Goal: Information Seeking & Learning: Learn about a topic

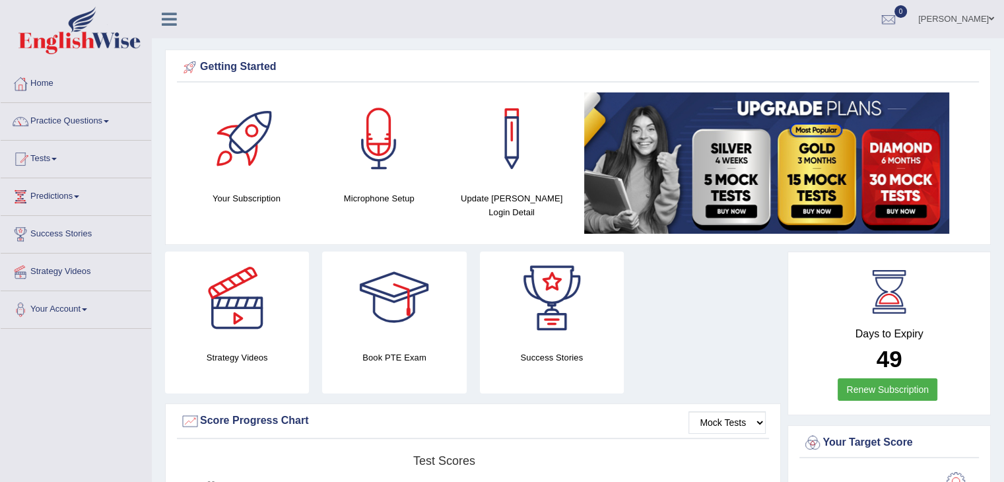
click at [412, 357] on h4 "Book PTE Exam" at bounding box center [394, 358] width 144 height 14
click at [409, 295] on div at bounding box center [394, 298] width 92 height 92
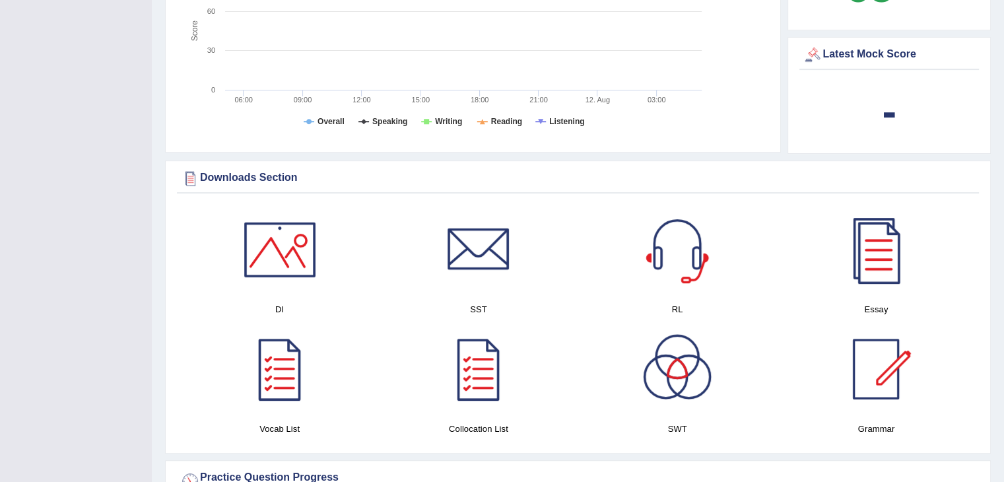
scroll to position [573, 0]
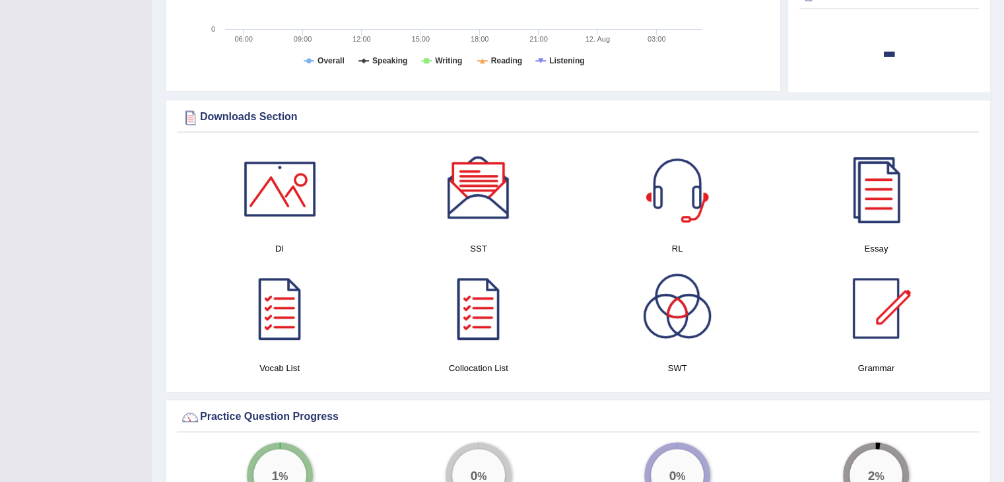
click at [474, 294] on div at bounding box center [478, 308] width 92 height 92
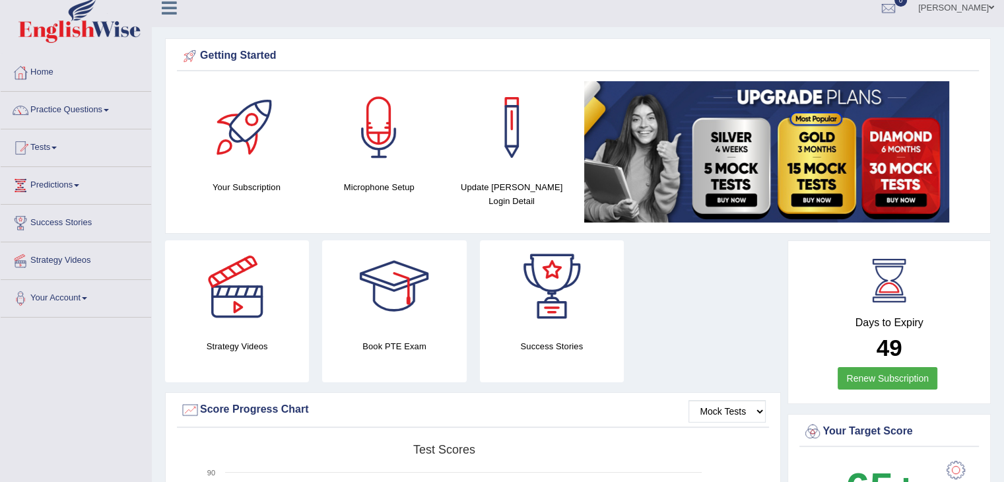
scroll to position [0, 0]
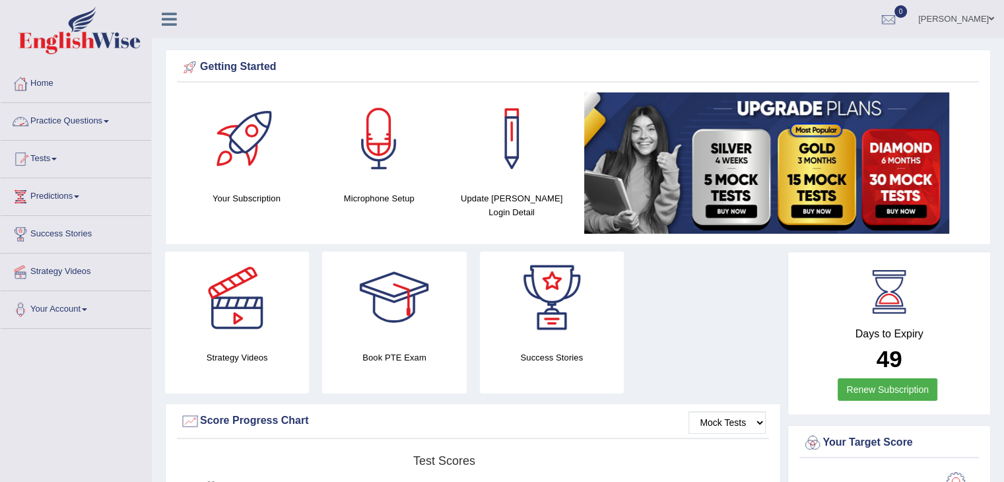
click at [96, 108] on link "Practice Questions" at bounding box center [76, 119] width 151 height 33
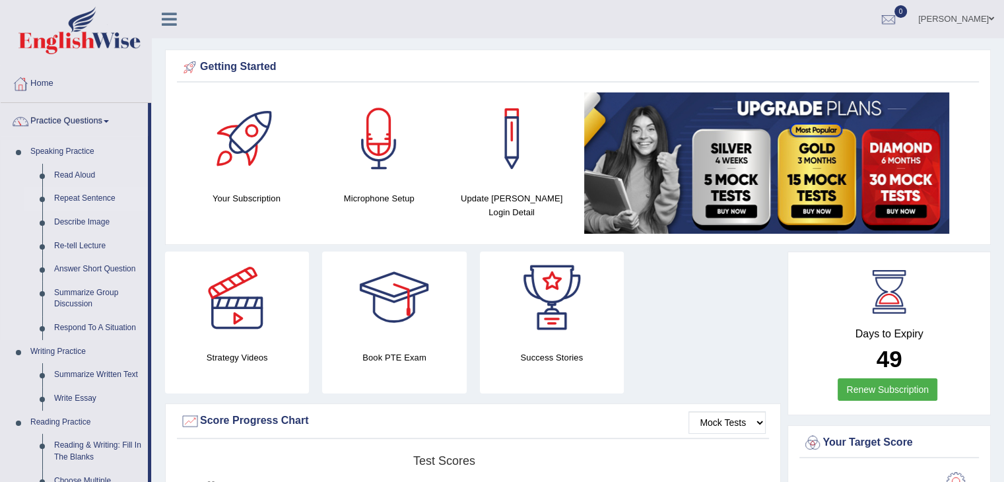
click at [93, 205] on link "Repeat Sentence" at bounding box center [98, 199] width 100 height 24
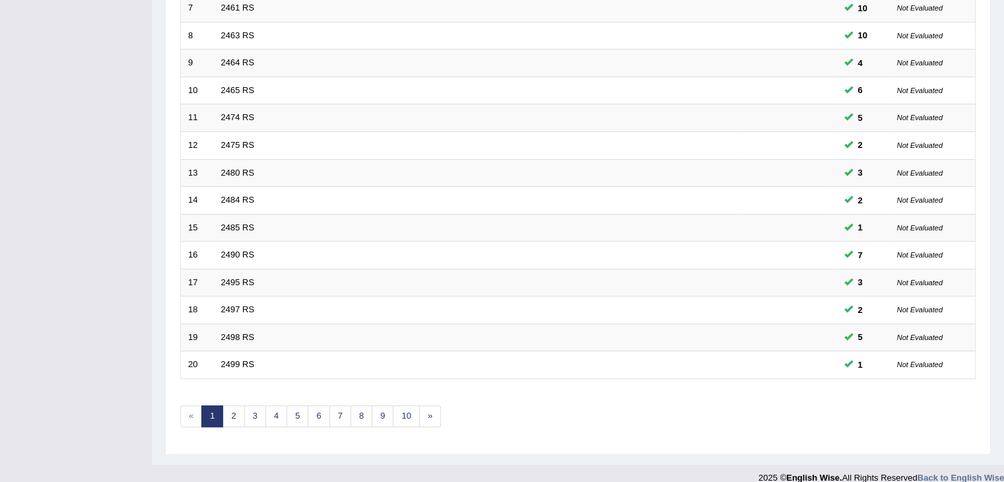
scroll to position [379, 0]
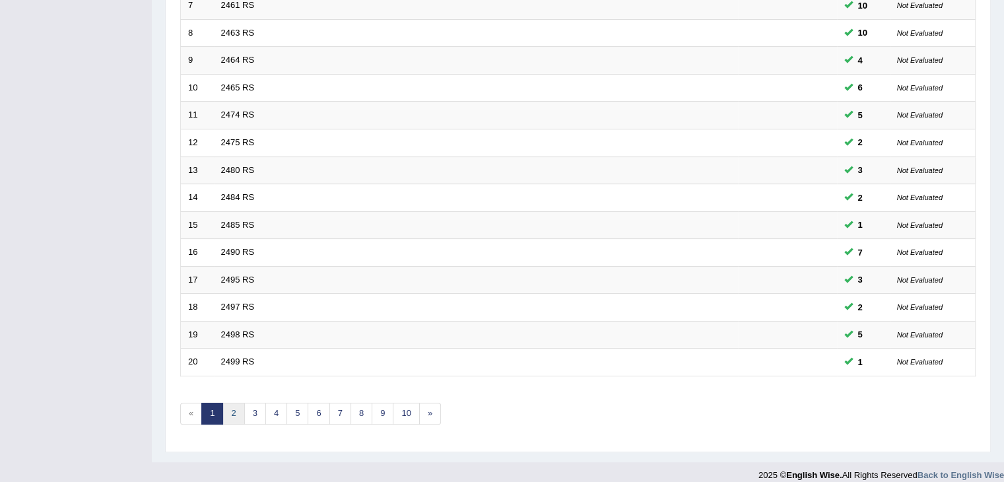
click at [238, 405] on link "2" at bounding box center [233, 414] width 22 height 22
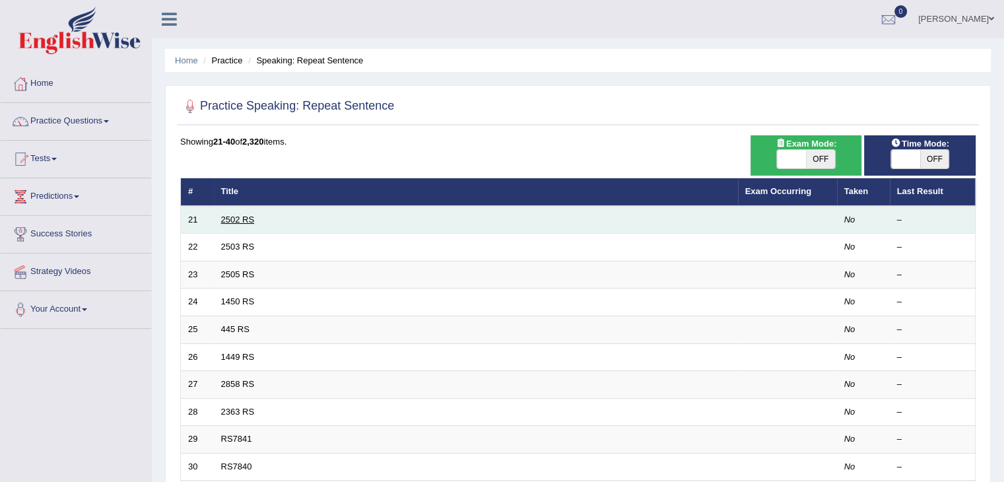
click at [248, 215] on link "2502 RS" at bounding box center [238, 220] width 34 height 10
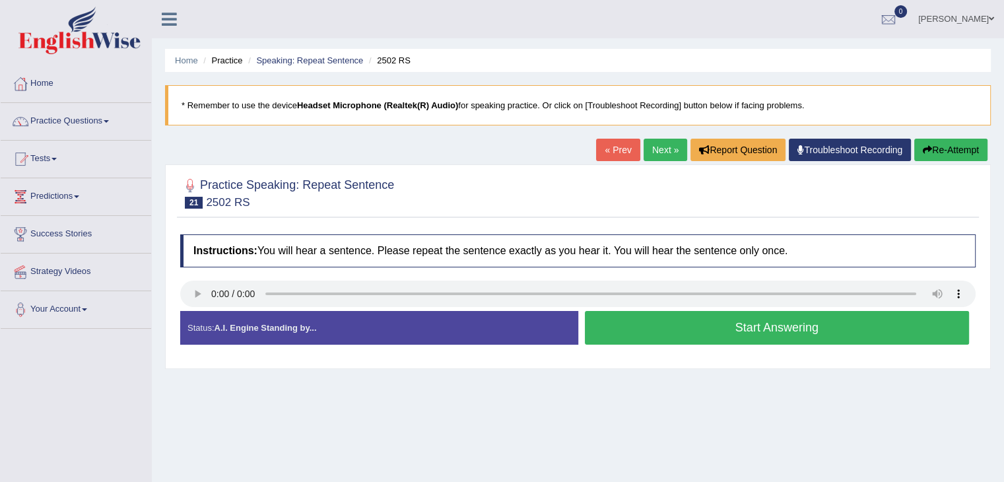
click at [793, 320] on button "Start Answering" at bounding box center [777, 328] width 385 height 34
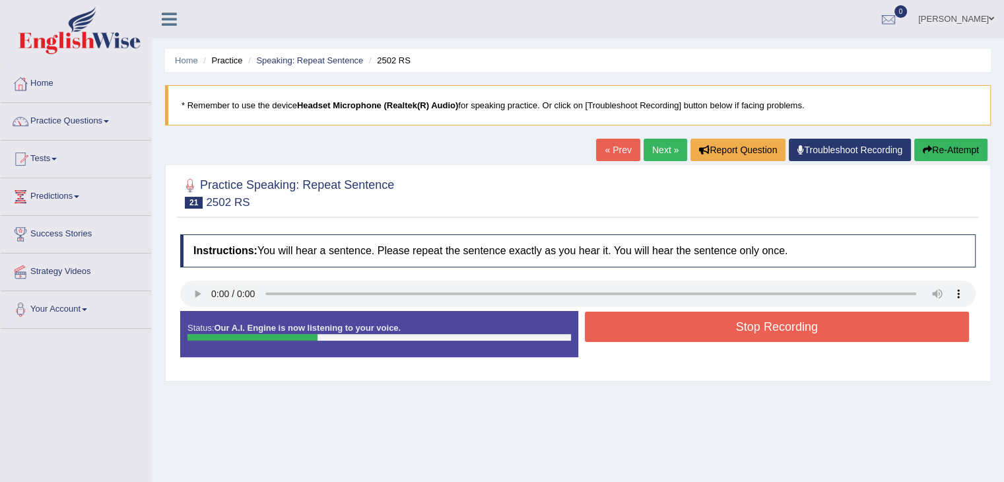
click at [793, 320] on button "Stop Recording" at bounding box center [777, 327] width 385 height 30
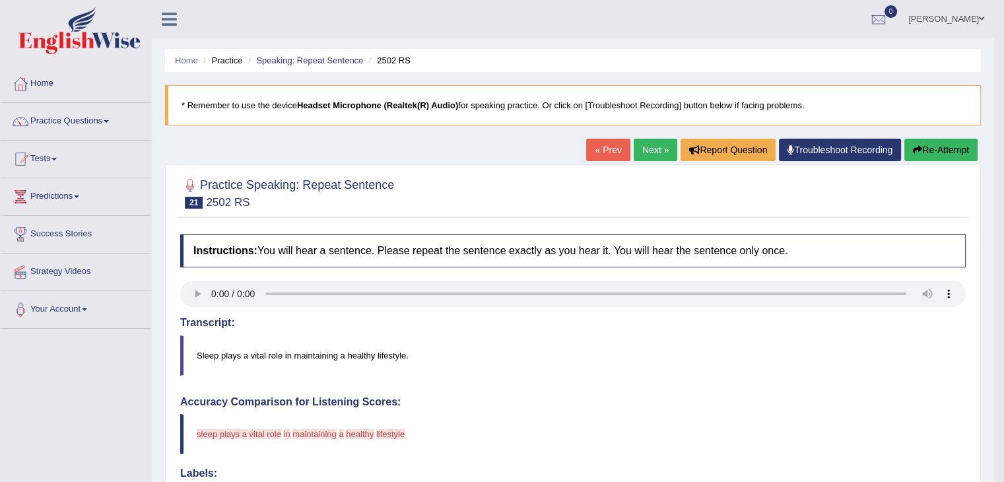
click at [920, 145] on button "Re-Attempt" at bounding box center [940, 150] width 73 height 22
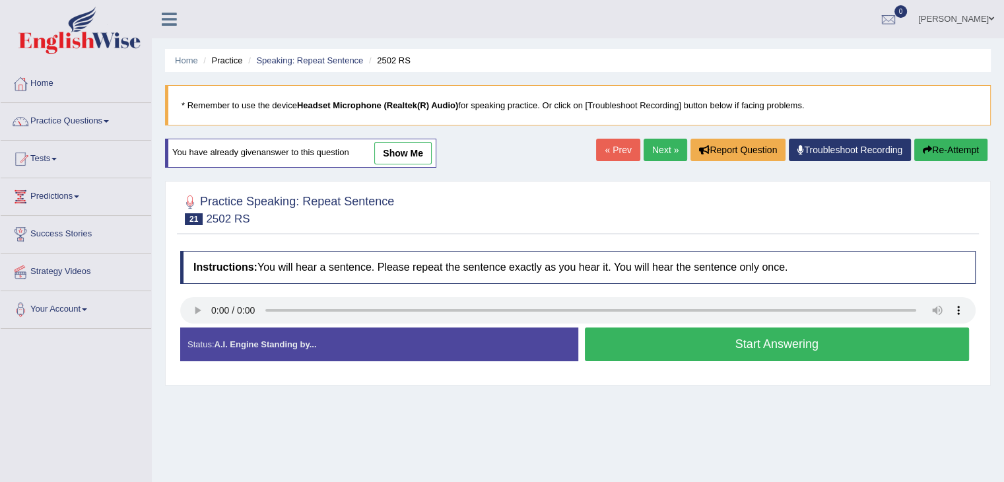
click at [694, 351] on button "Start Answering" at bounding box center [777, 344] width 385 height 34
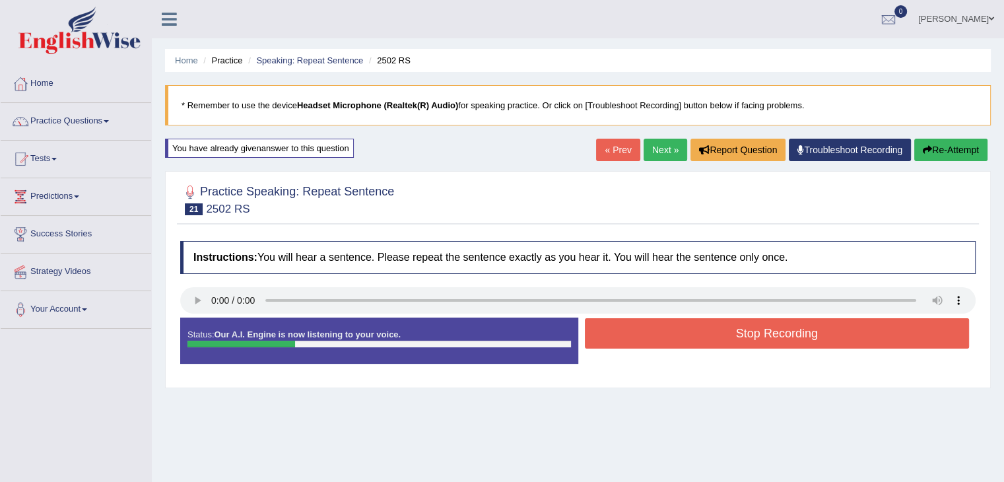
click at [718, 333] on button "Stop Recording" at bounding box center [777, 333] width 385 height 30
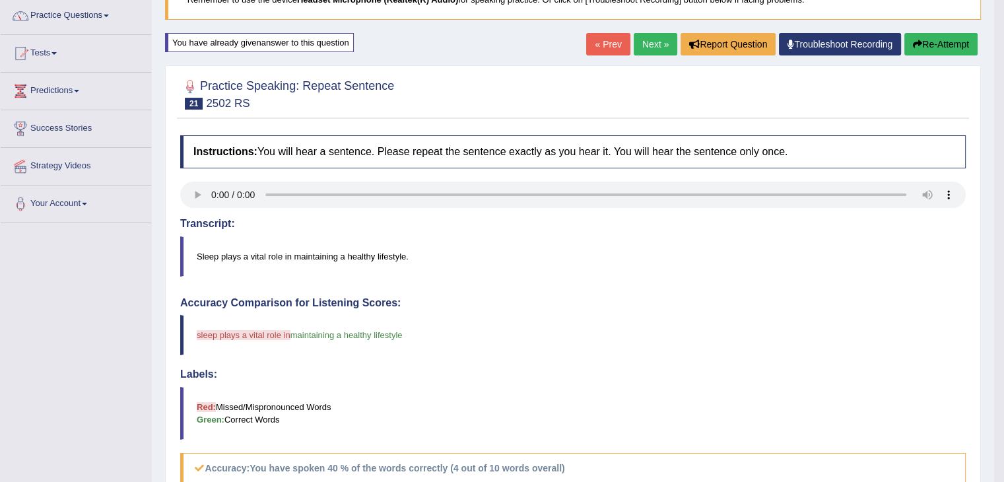
scroll to position [104, 0]
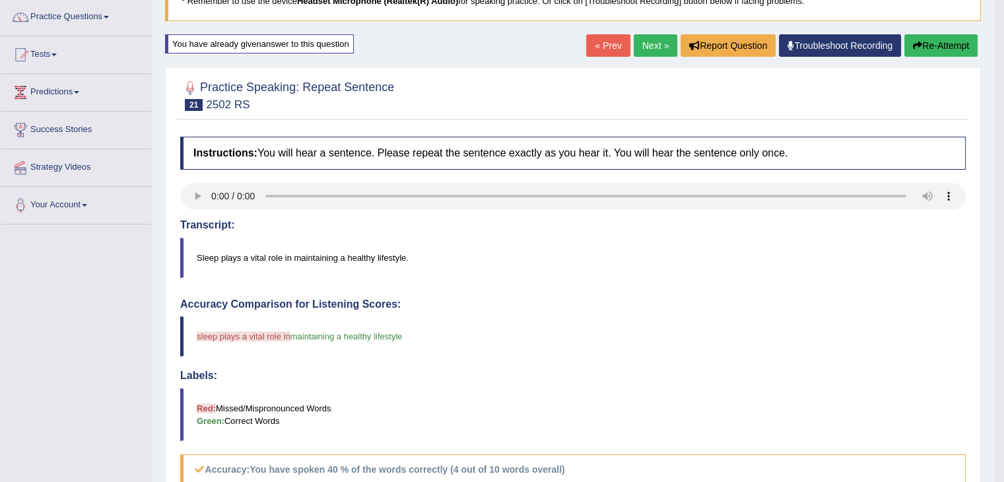
click at [958, 40] on button "Re-Attempt" at bounding box center [940, 45] width 73 height 22
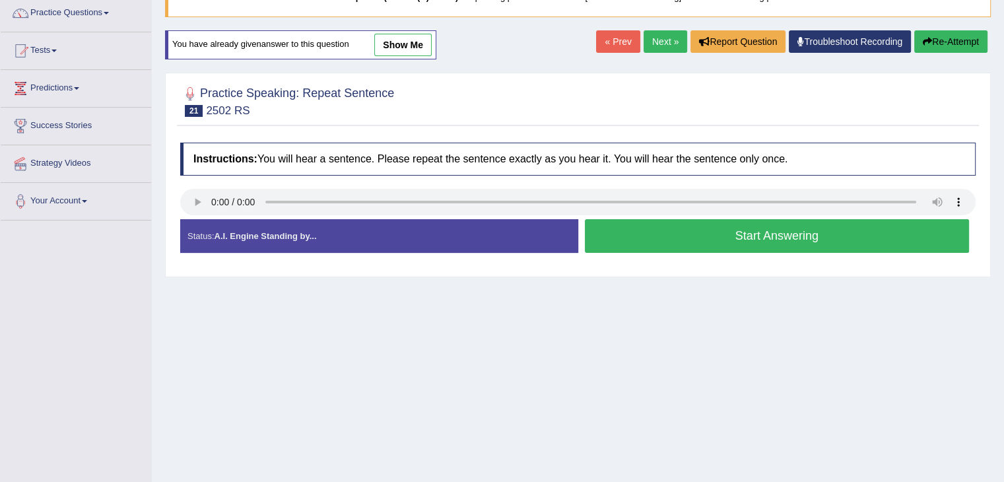
scroll to position [108, 0]
click at [770, 229] on button "Start Answering" at bounding box center [777, 236] width 385 height 34
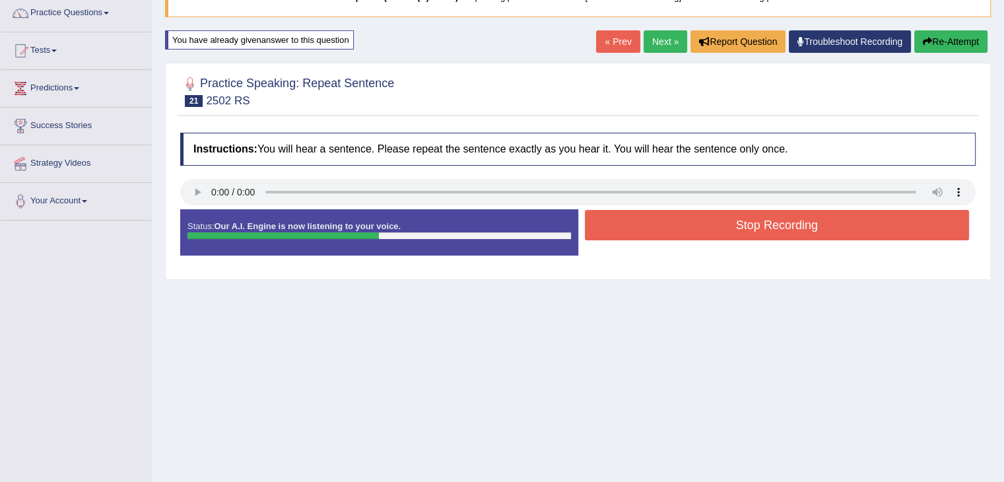
click at [770, 229] on button "Stop Recording" at bounding box center [777, 225] width 385 height 30
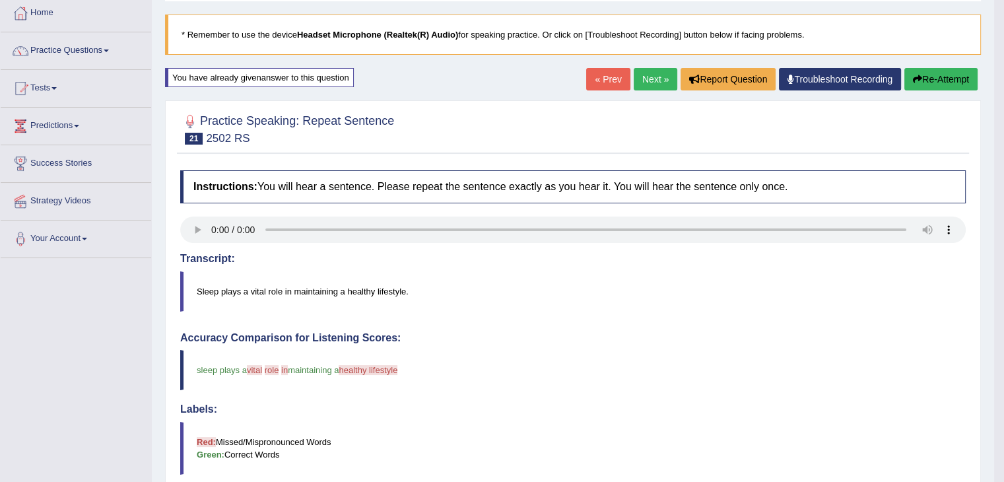
scroll to position [69, 0]
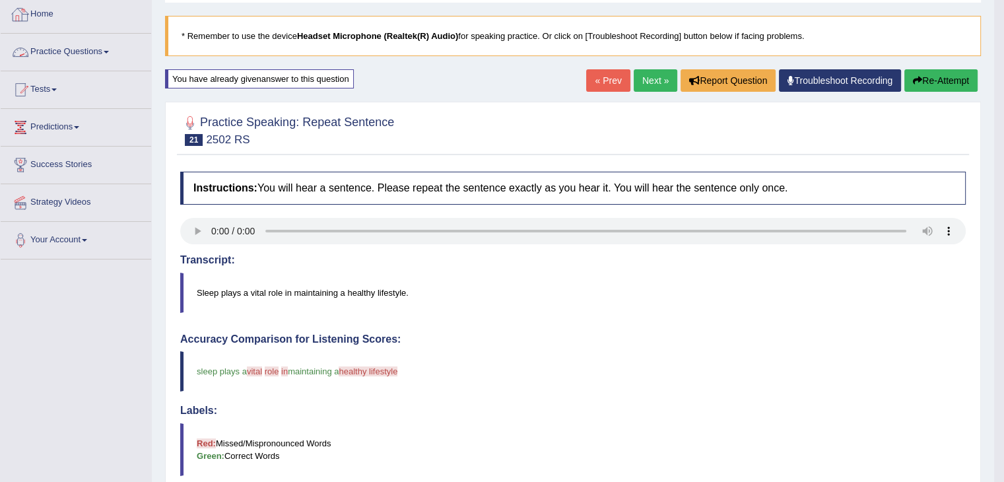
click at [81, 56] on link "Practice Questions" at bounding box center [76, 50] width 151 height 33
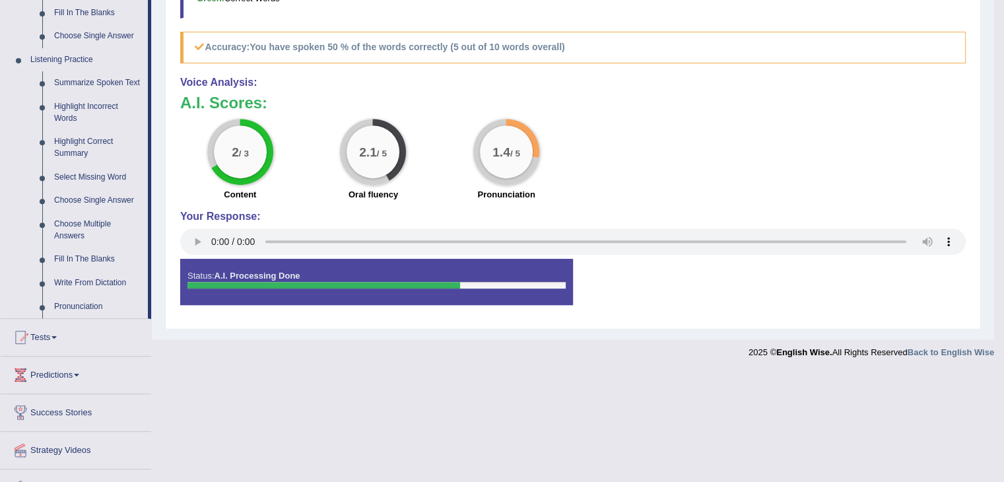
scroll to position [525, 0]
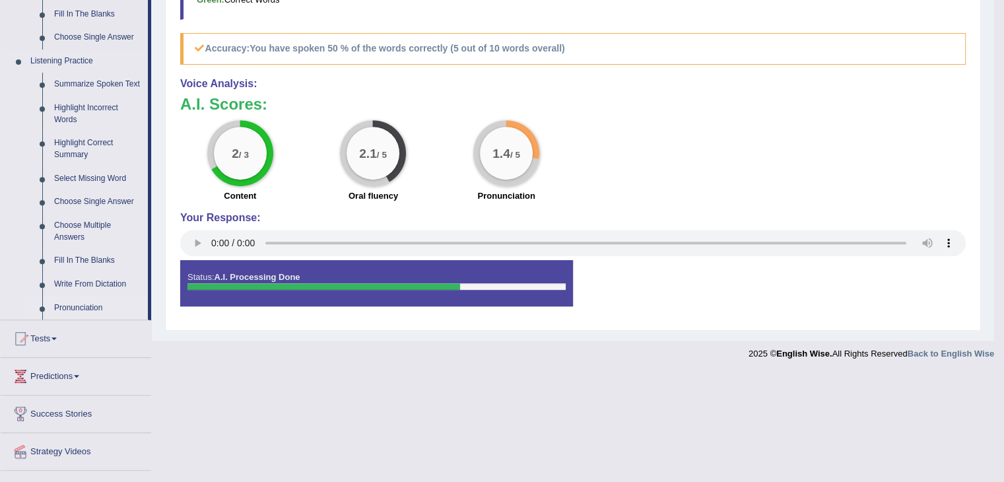
click at [83, 304] on link "Pronunciation" at bounding box center [98, 308] width 100 height 24
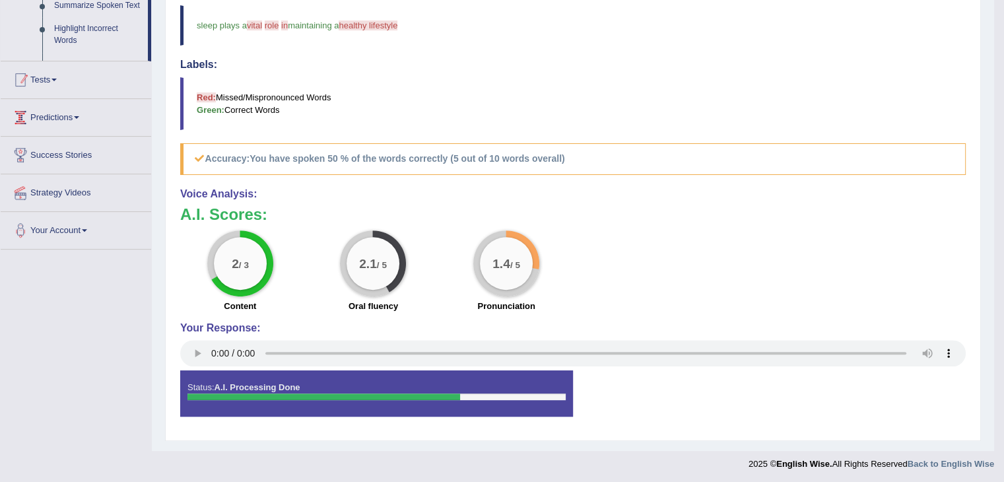
scroll to position [357, 0]
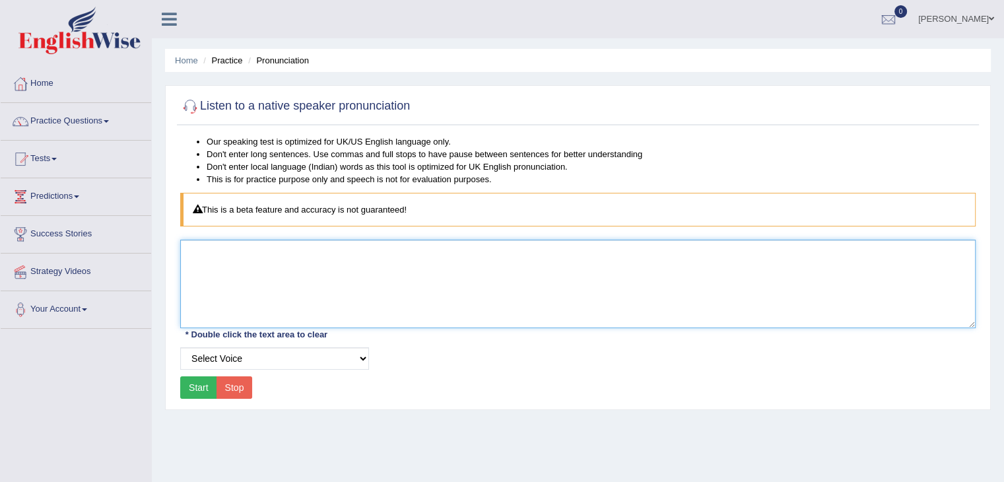
click at [284, 257] on textarea at bounding box center [577, 284] width 795 height 88
type textarea "vital role"
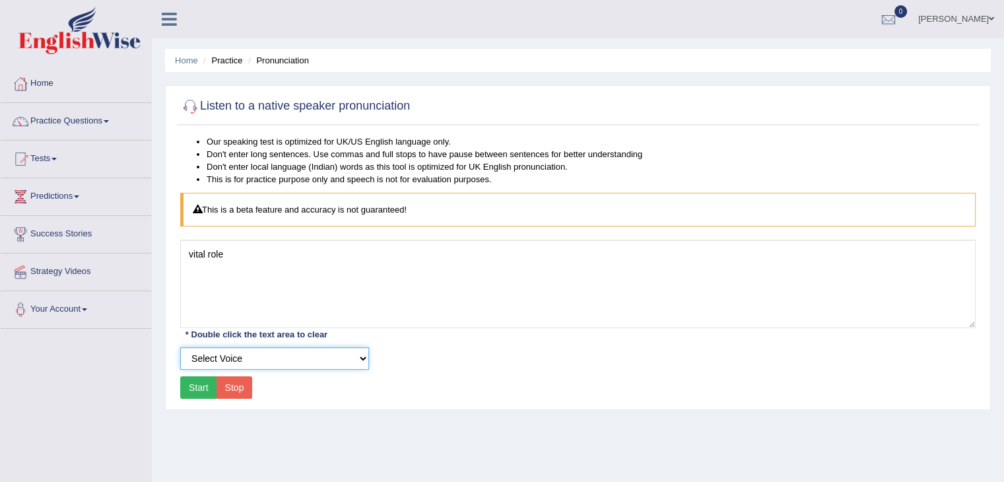
click at [265, 365] on select "Select Voice UK English [DEMOGRAPHIC_DATA] UK English [DEMOGRAPHIC_DATA]" at bounding box center [274, 358] width 189 height 22
select select "3"
click at [180, 347] on select "Select Voice UK English [DEMOGRAPHIC_DATA] UK English [DEMOGRAPHIC_DATA]" at bounding box center [274, 358] width 189 height 22
click at [199, 384] on button "Start" at bounding box center [198, 387] width 37 height 22
click at [48, 112] on link "Practice Questions" at bounding box center [76, 119] width 151 height 33
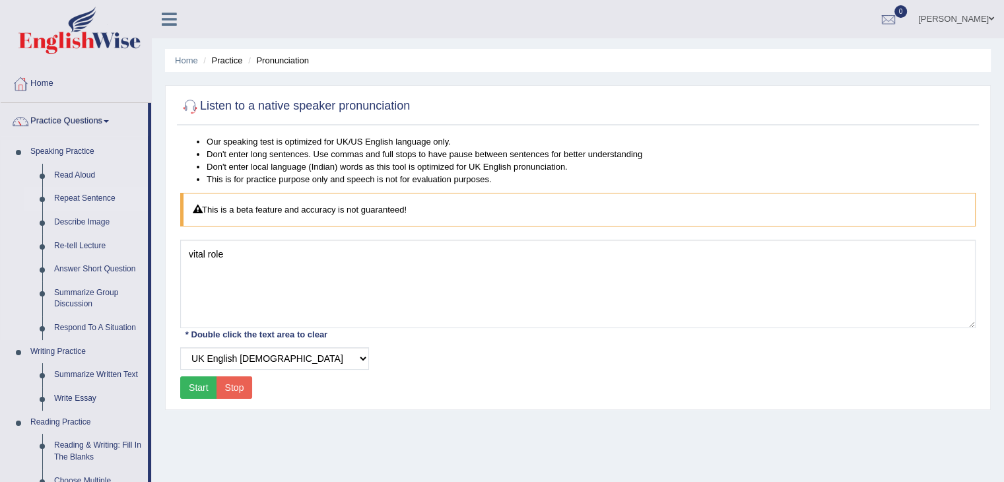
click at [67, 203] on link "Repeat Sentence" at bounding box center [98, 199] width 100 height 24
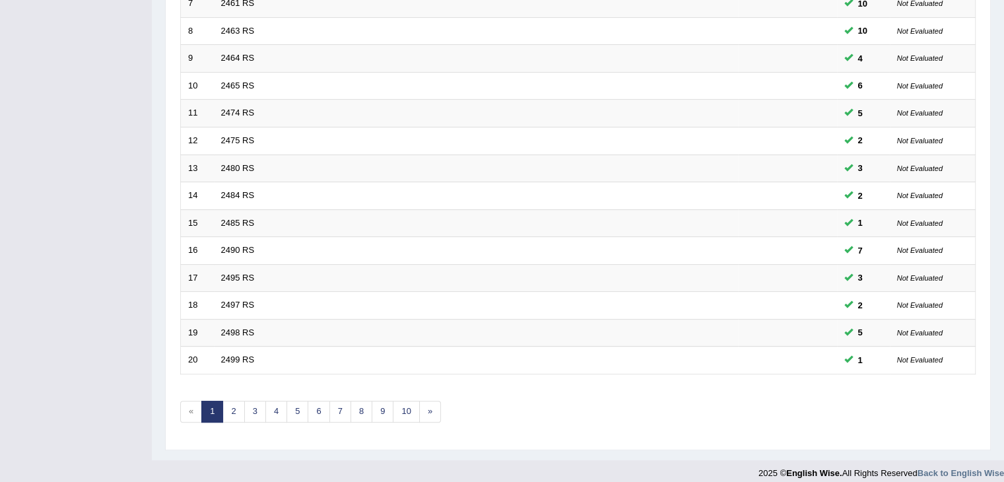
scroll to position [388, 0]
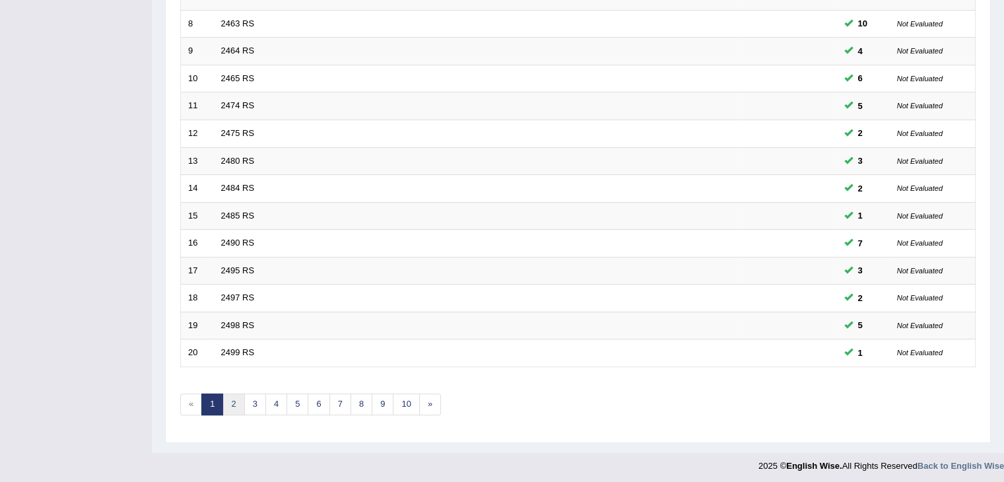
click at [230, 395] on link "2" at bounding box center [233, 404] width 22 height 22
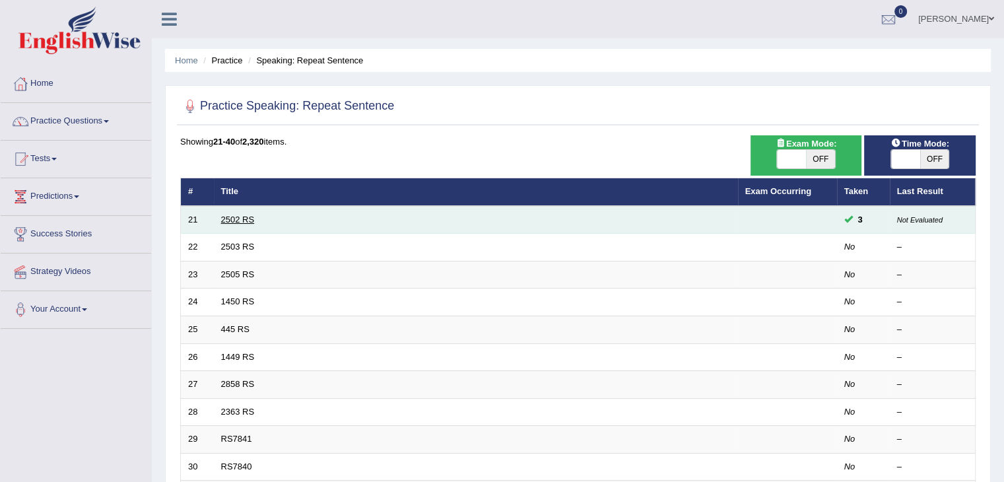
click at [245, 220] on link "2502 RS" at bounding box center [238, 220] width 34 height 10
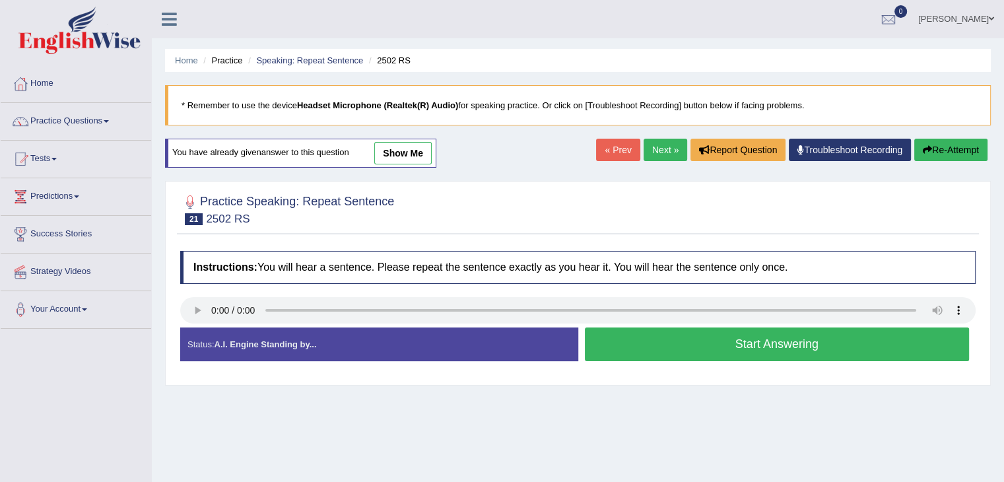
click at [635, 355] on button "Start Answering" at bounding box center [777, 344] width 385 height 34
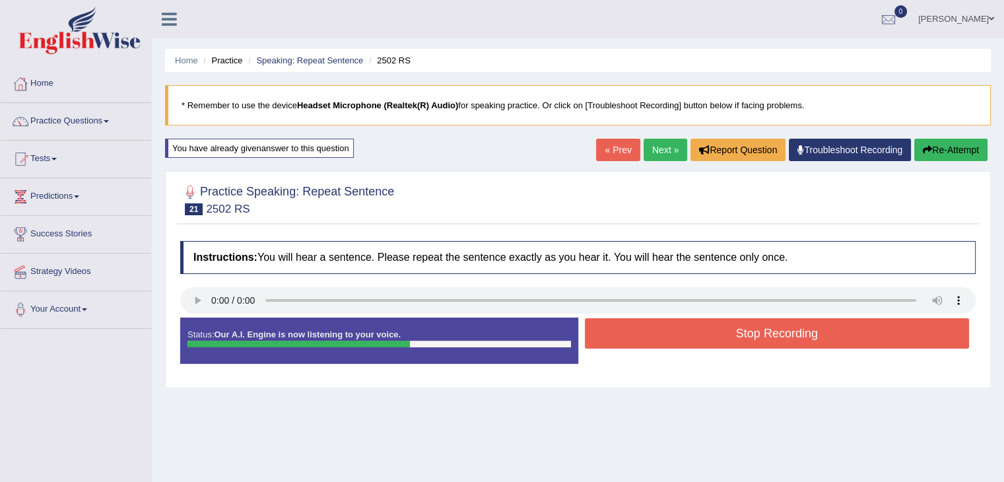
click at [692, 331] on button "Stop Recording" at bounding box center [777, 333] width 385 height 30
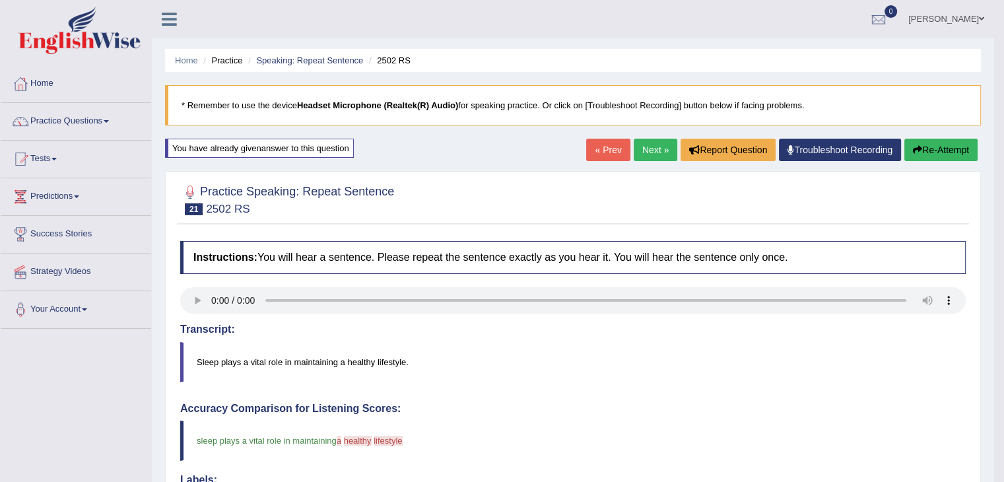
click at [929, 149] on button "Re-Attempt" at bounding box center [940, 150] width 73 height 22
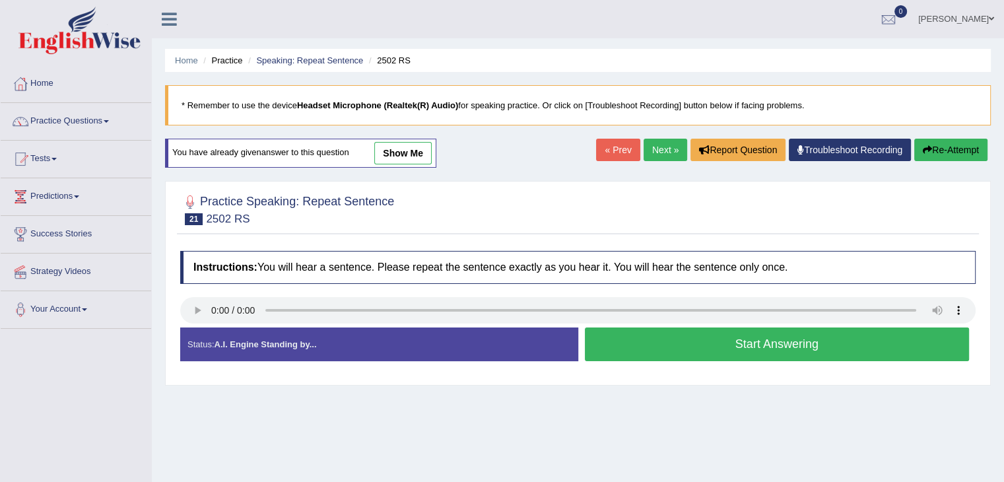
click at [640, 336] on button "Start Answering" at bounding box center [777, 344] width 385 height 34
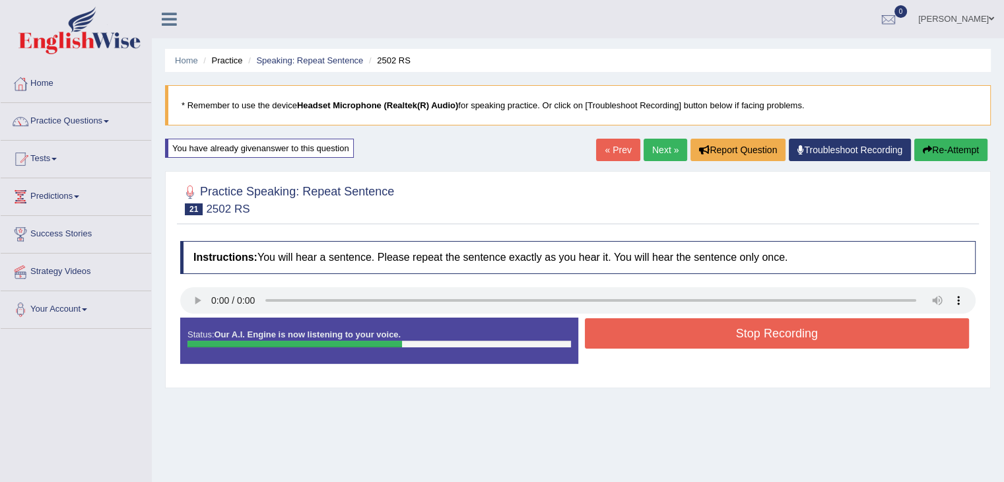
click at [640, 336] on button "Stop Recording" at bounding box center [777, 333] width 385 height 30
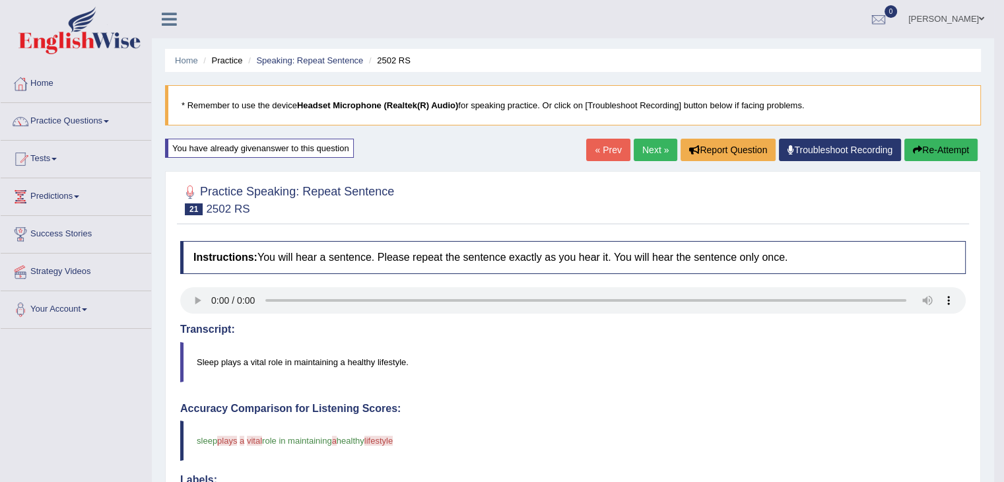
click at [935, 145] on button "Re-Attempt" at bounding box center [940, 150] width 73 height 22
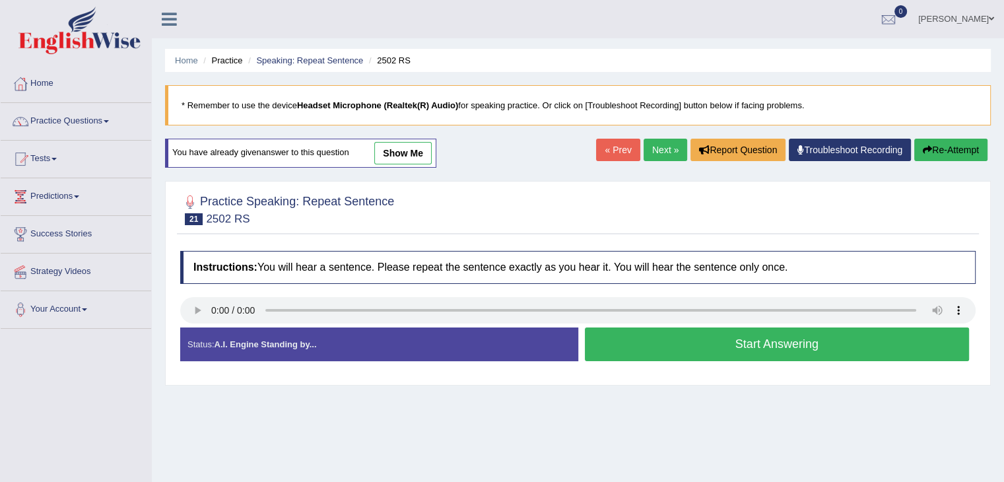
click at [811, 344] on button "Start Answering" at bounding box center [777, 344] width 385 height 34
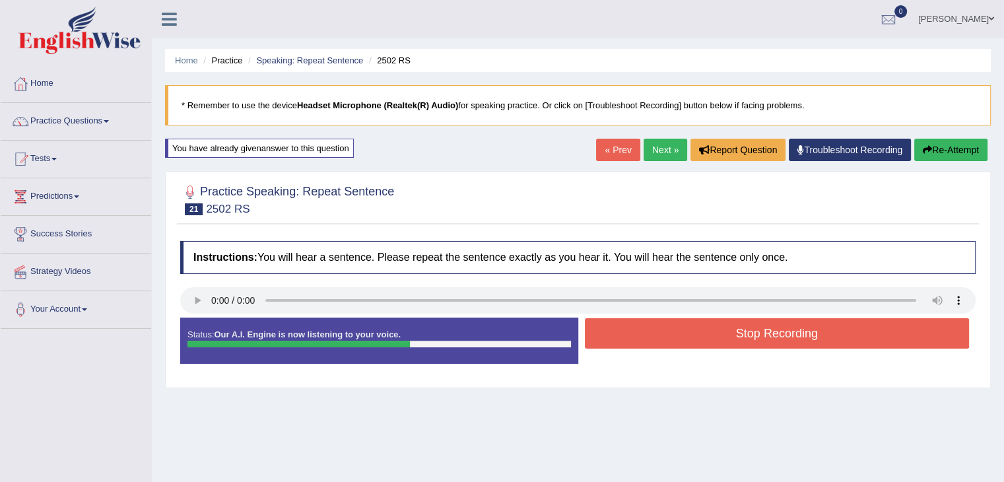
click at [811, 344] on button "Stop Recording" at bounding box center [777, 333] width 385 height 30
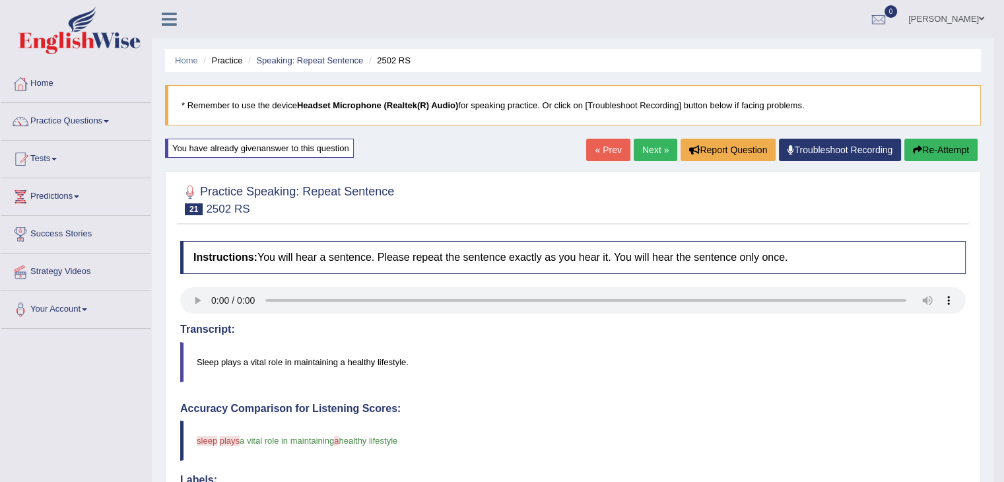
click at [652, 143] on link "Next »" at bounding box center [656, 150] width 44 height 22
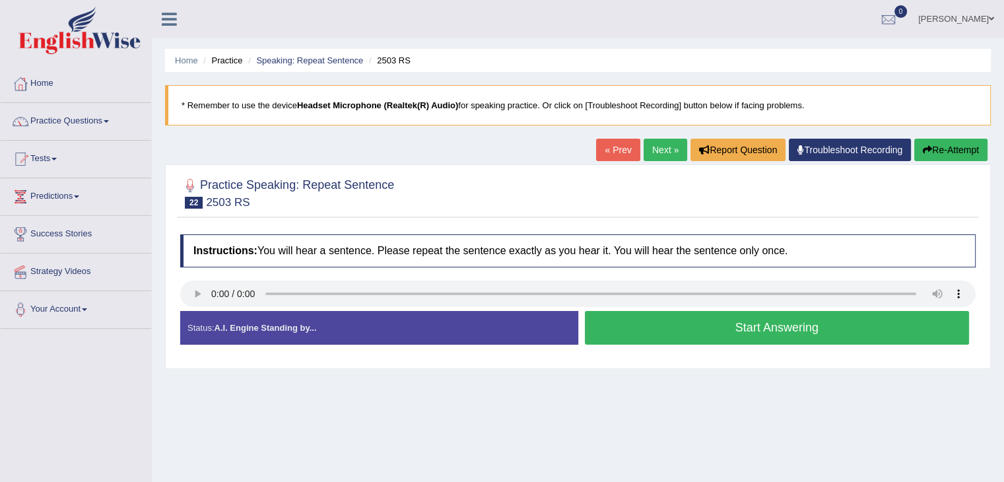
click at [679, 319] on button "Start Answering" at bounding box center [777, 328] width 385 height 34
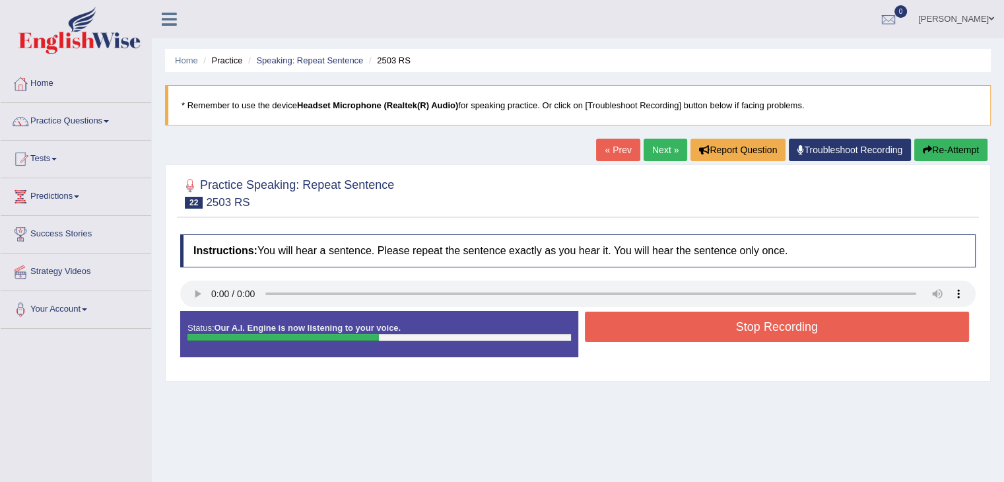
click at [679, 319] on button "Stop Recording" at bounding box center [777, 327] width 385 height 30
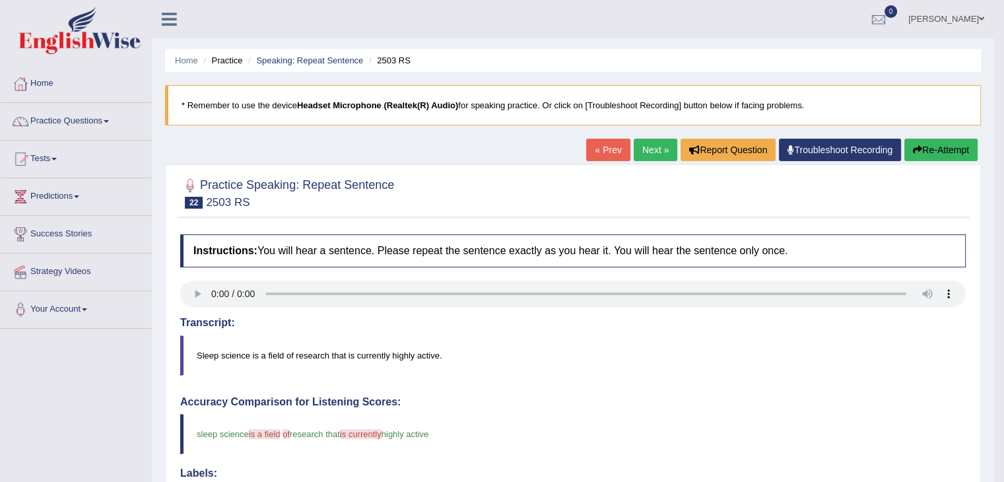
click at [649, 149] on link "Next »" at bounding box center [656, 150] width 44 height 22
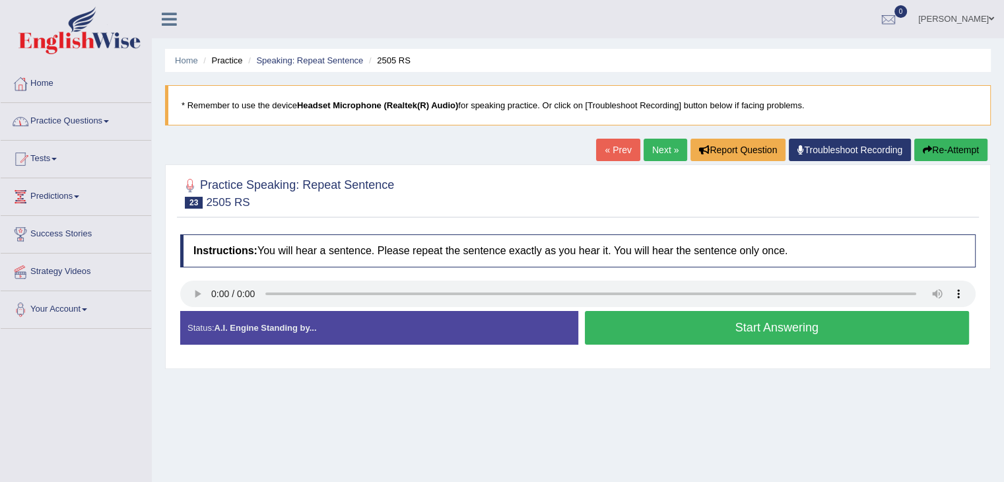
click at [81, 125] on link "Practice Questions" at bounding box center [76, 119] width 151 height 33
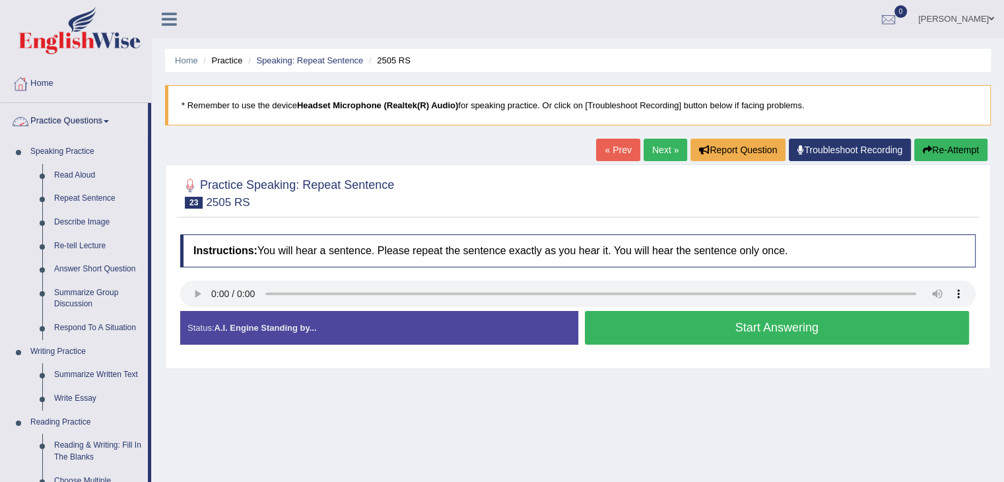
click at [119, 117] on link "Practice Questions" at bounding box center [74, 119] width 147 height 33
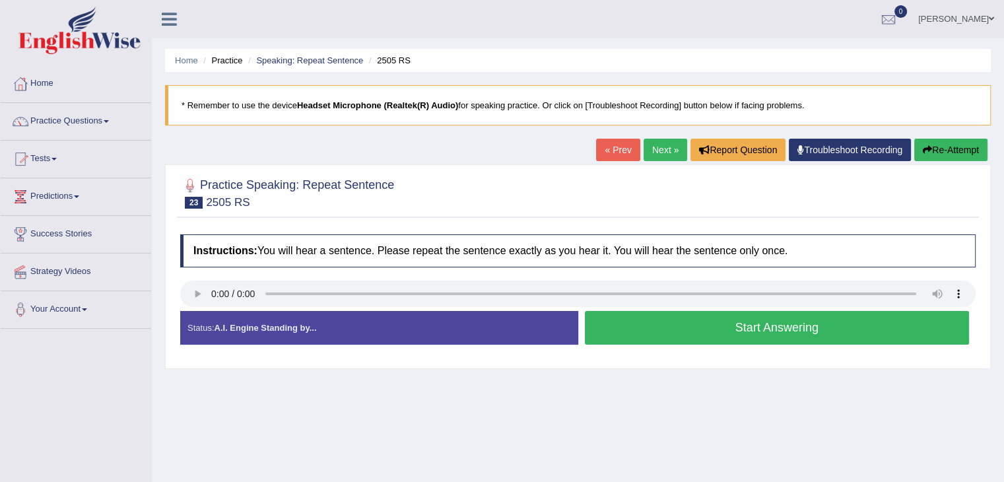
click at [65, 156] on link "Tests" at bounding box center [76, 157] width 151 height 33
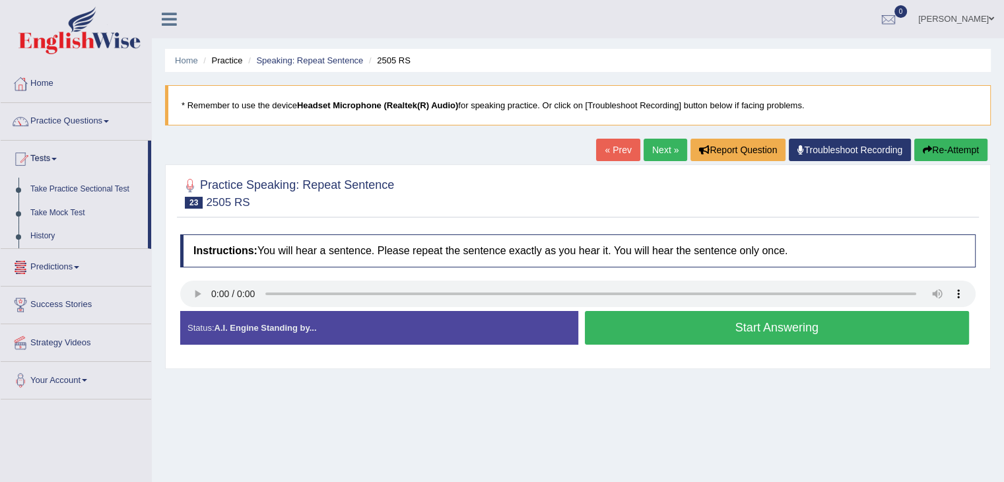
click at [71, 266] on link "Predictions" at bounding box center [76, 265] width 151 height 33
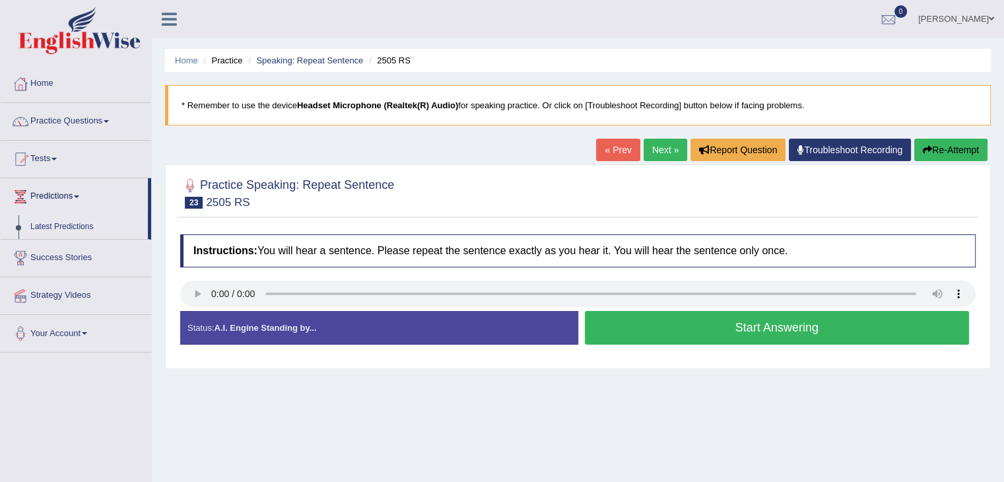
click at [85, 228] on link "Latest Predictions" at bounding box center [85, 227] width 123 height 24
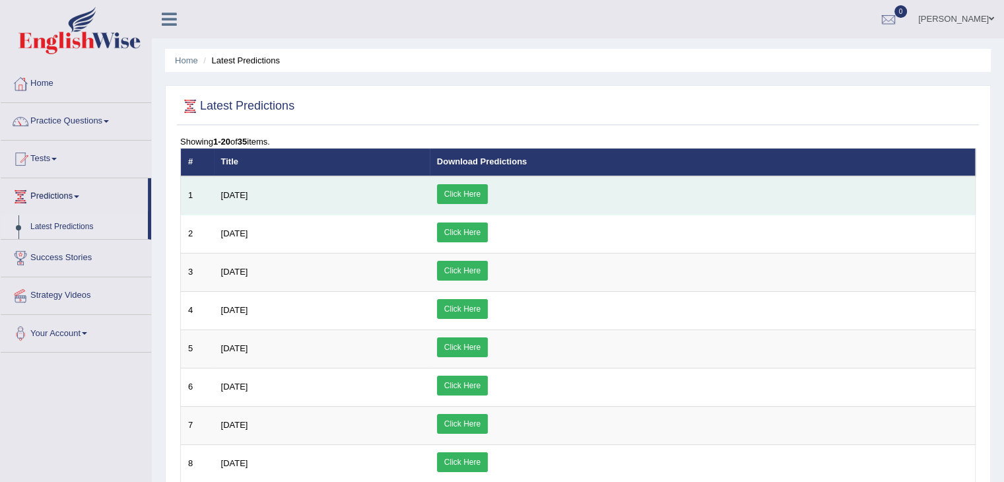
click at [488, 192] on link "Click Here" at bounding box center [462, 194] width 51 height 20
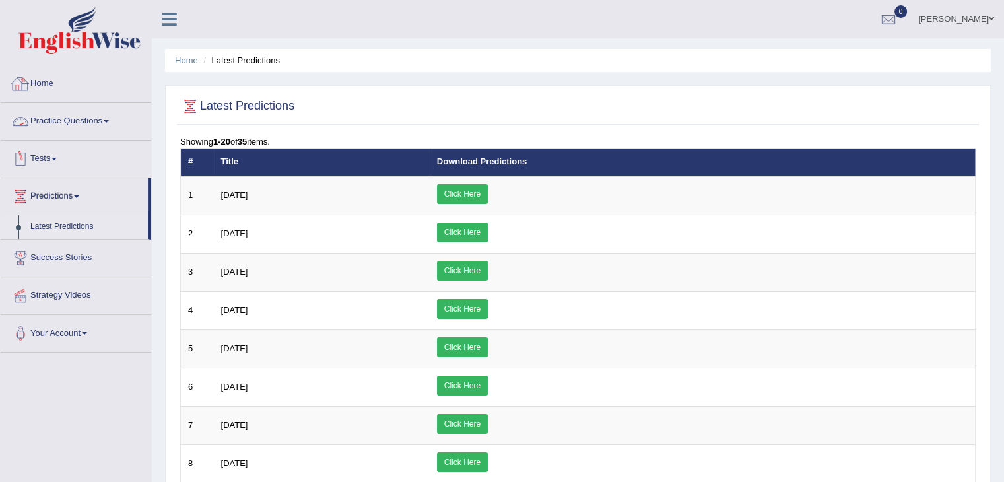
click at [64, 119] on link "Practice Questions" at bounding box center [76, 119] width 151 height 33
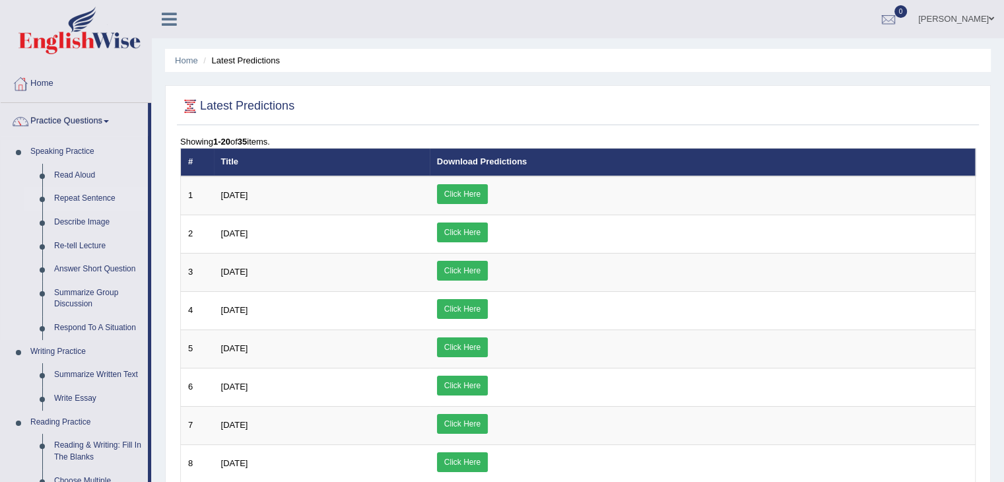
click at [88, 201] on link "Repeat Sentence" at bounding box center [98, 199] width 100 height 24
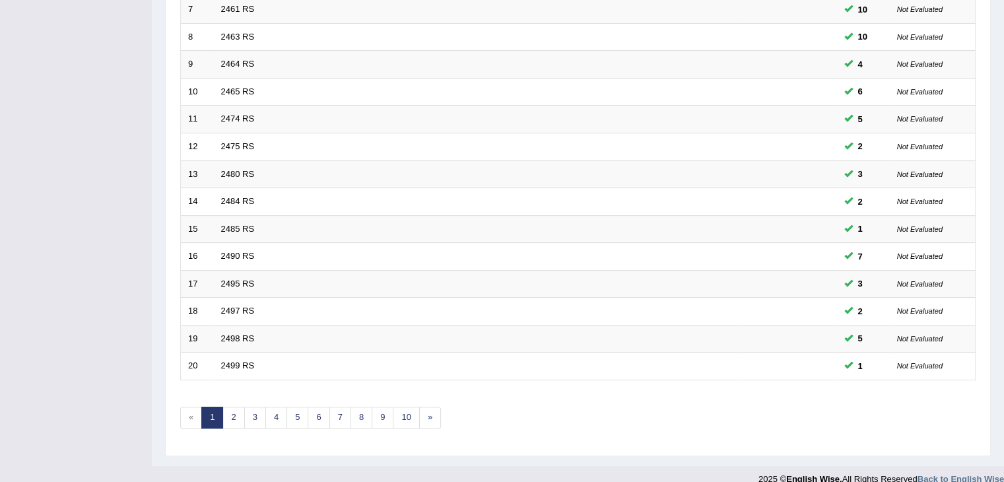
scroll to position [388, 0]
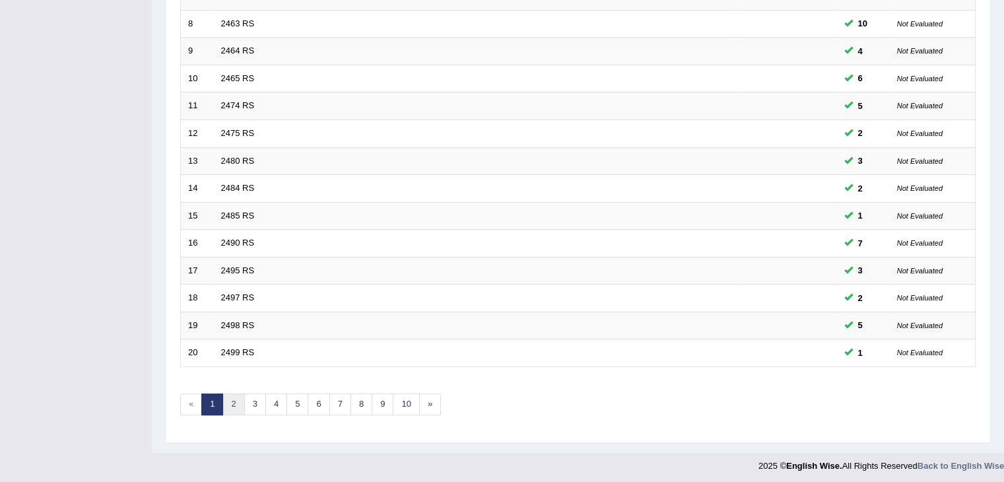
click at [234, 401] on link "2" at bounding box center [233, 404] width 22 height 22
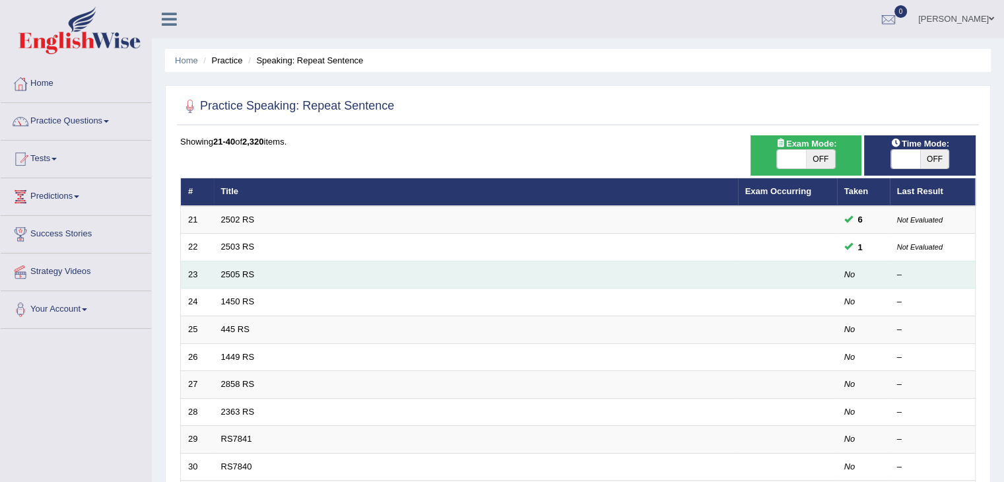
click at [236, 265] on td "2505 RS" at bounding box center [476, 275] width 524 height 28
click at [236, 270] on link "2505 RS" at bounding box center [238, 274] width 34 height 10
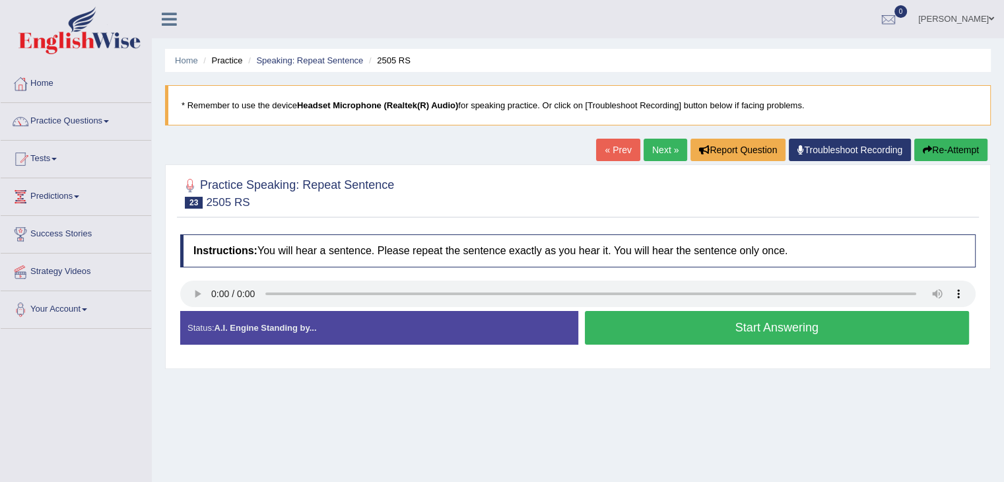
click at [203, 308] on div at bounding box center [577, 296] width 795 height 30
click at [685, 320] on button "Start Answering" at bounding box center [777, 328] width 385 height 34
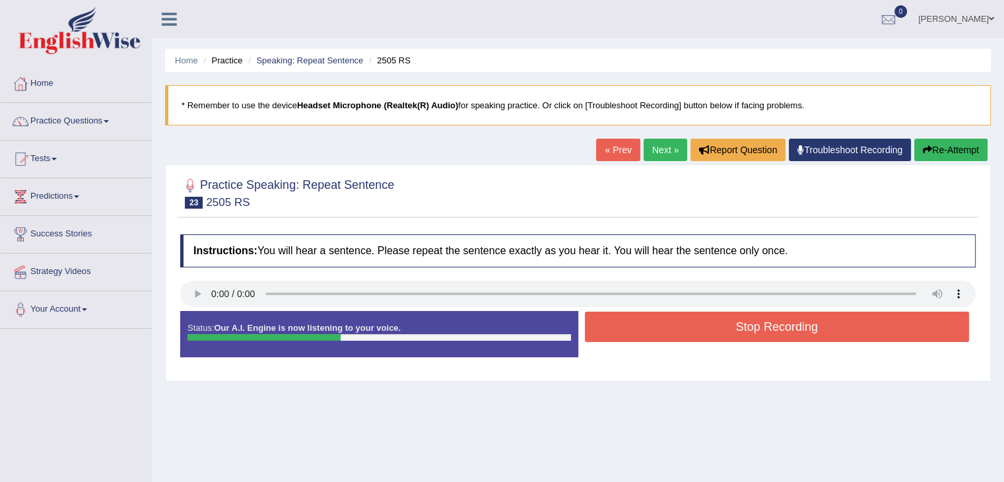
click at [685, 317] on button "Stop Recording" at bounding box center [777, 327] width 385 height 30
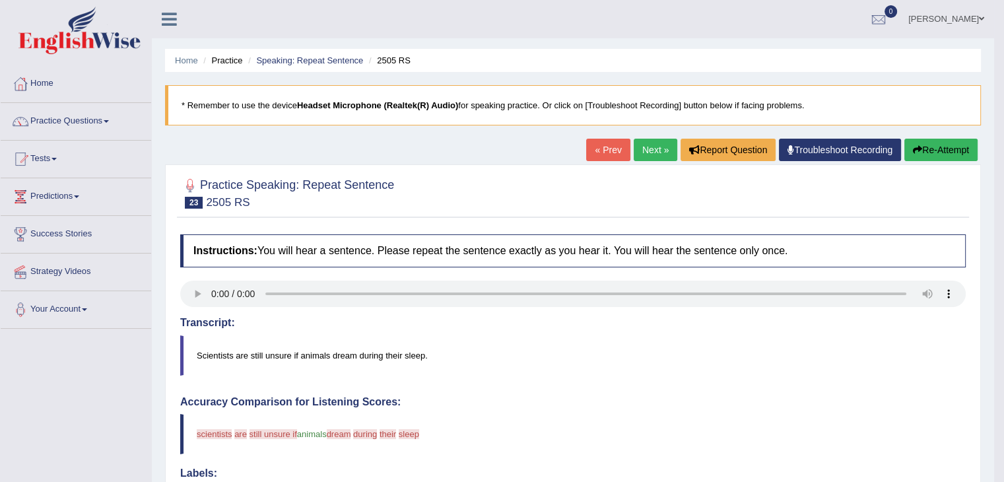
click at [962, 149] on button "Re-Attempt" at bounding box center [940, 150] width 73 height 22
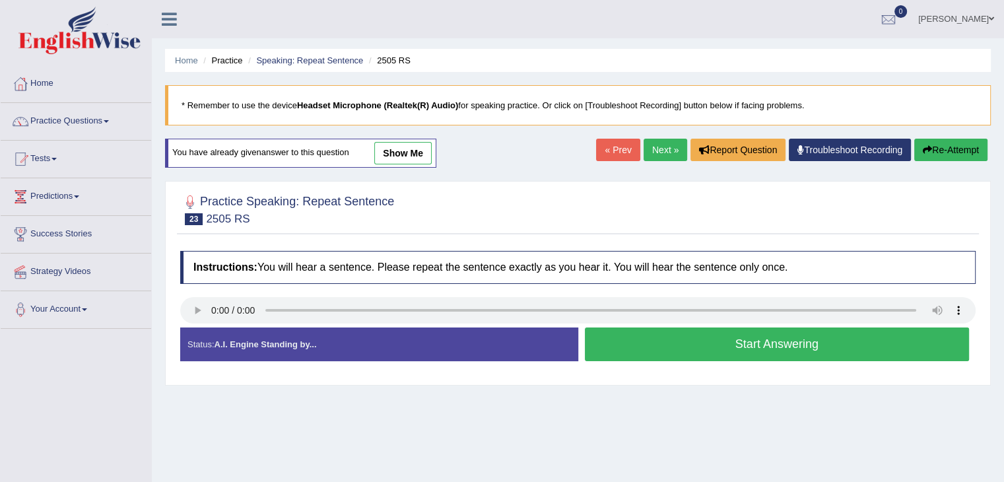
click at [650, 339] on button "Start Answering" at bounding box center [777, 344] width 385 height 34
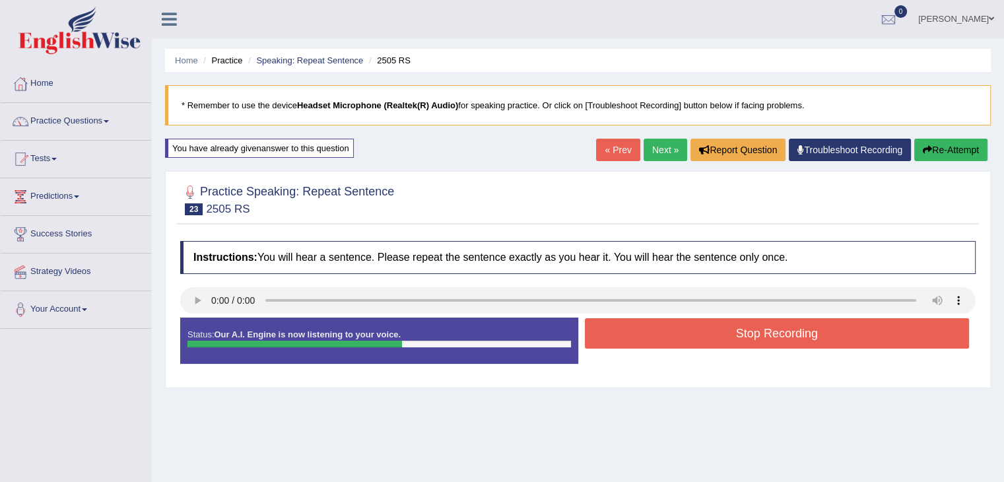
click at [650, 339] on button "Stop Recording" at bounding box center [777, 333] width 385 height 30
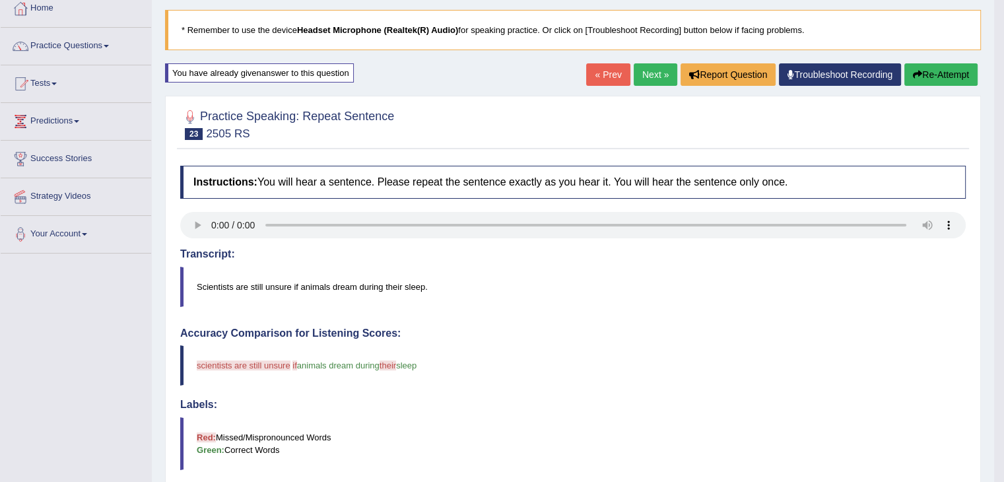
scroll to position [73, 0]
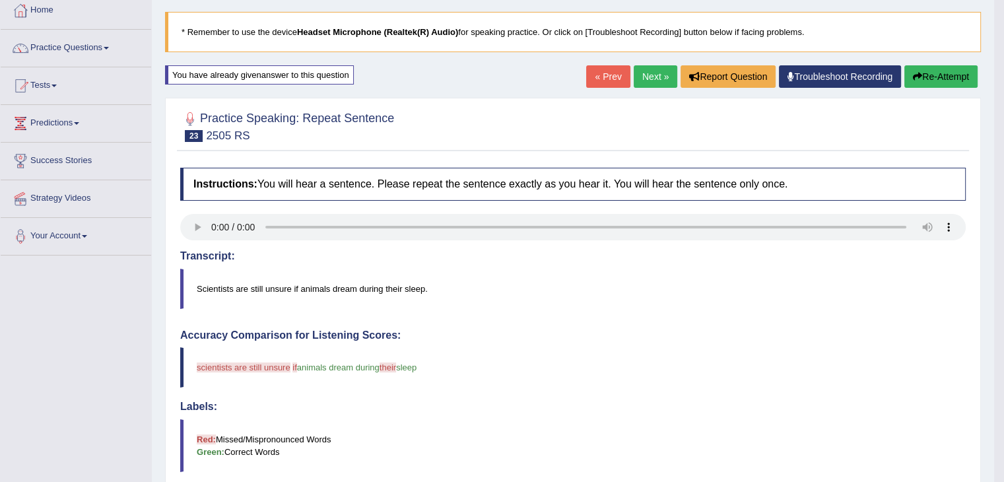
click at [939, 69] on button "Re-Attempt" at bounding box center [940, 76] width 73 height 22
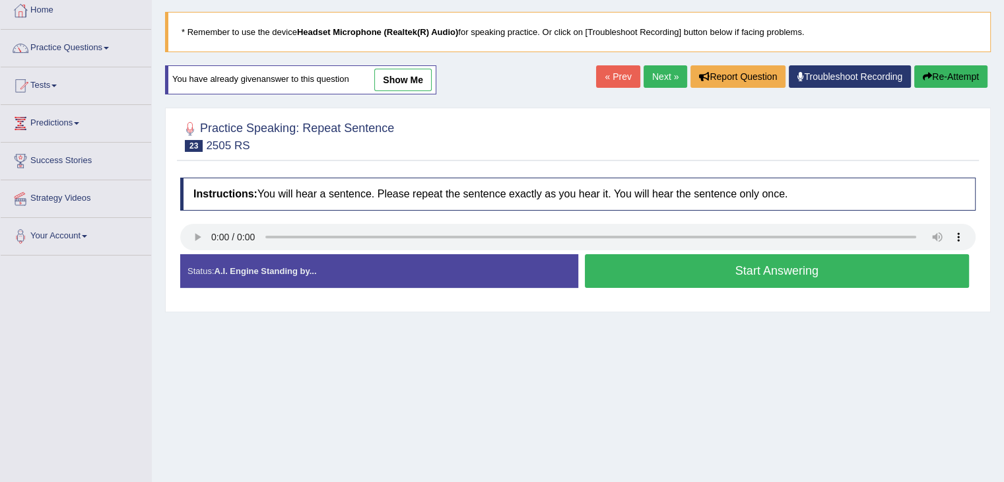
click at [628, 270] on button "Start Answering" at bounding box center [777, 271] width 385 height 34
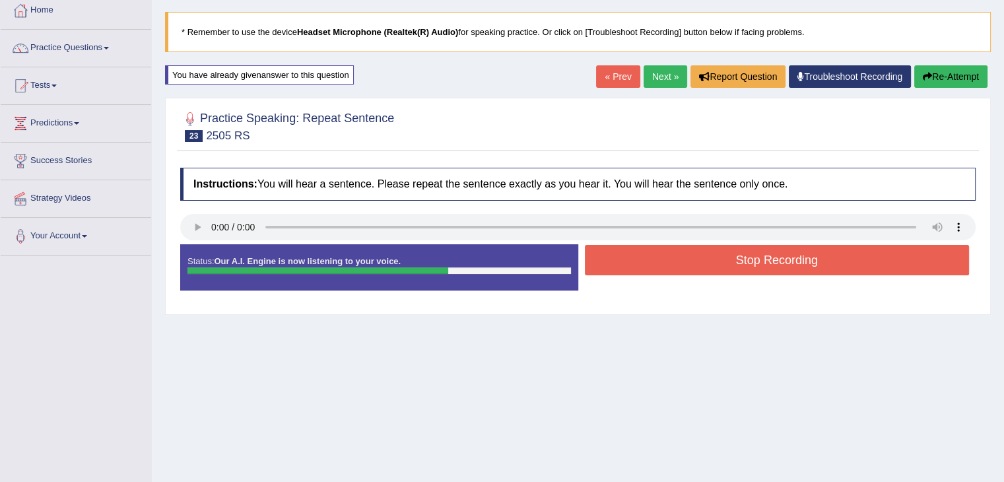
click at [628, 270] on button "Stop Recording" at bounding box center [777, 260] width 385 height 30
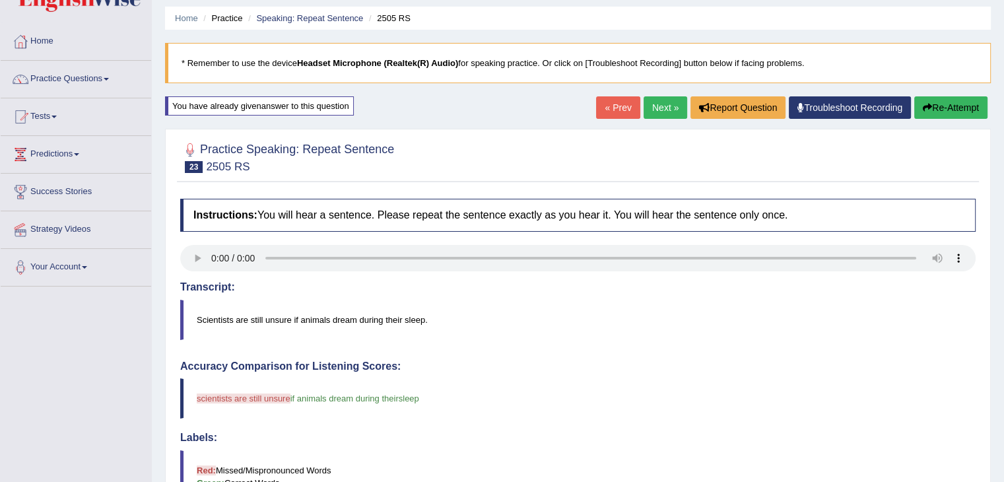
scroll to position [40, 0]
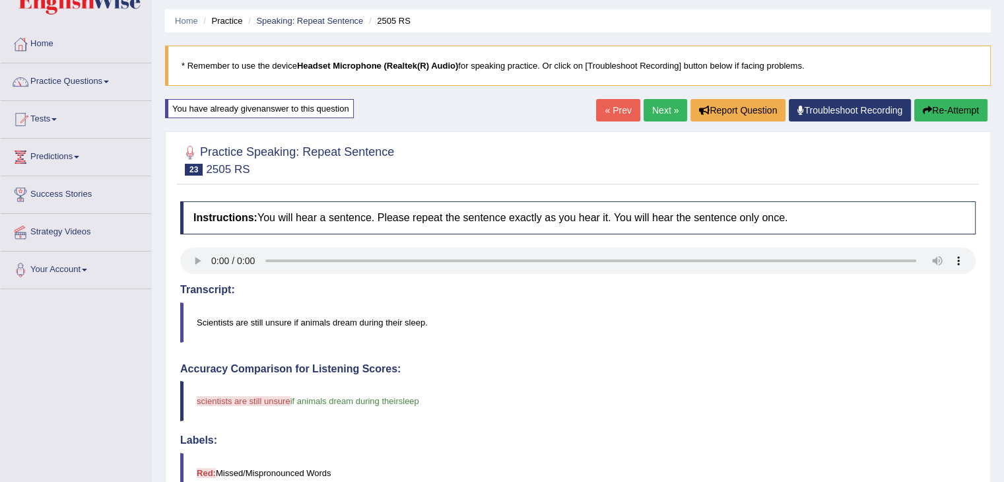
click at [935, 104] on button "Re-Attempt" at bounding box center [950, 110] width 73 height 22
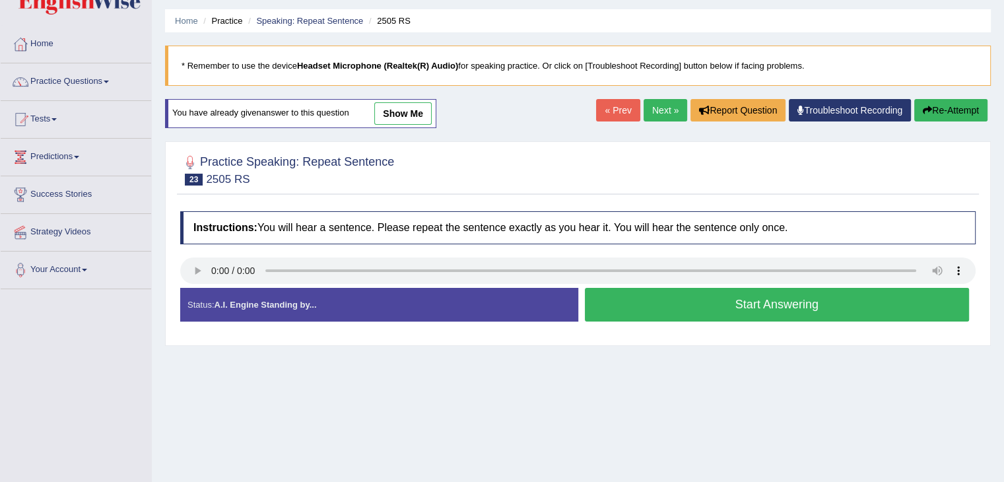
click at [605, 303] on button "Start Answering" at bounding box center [777, 305] width 385 height 34
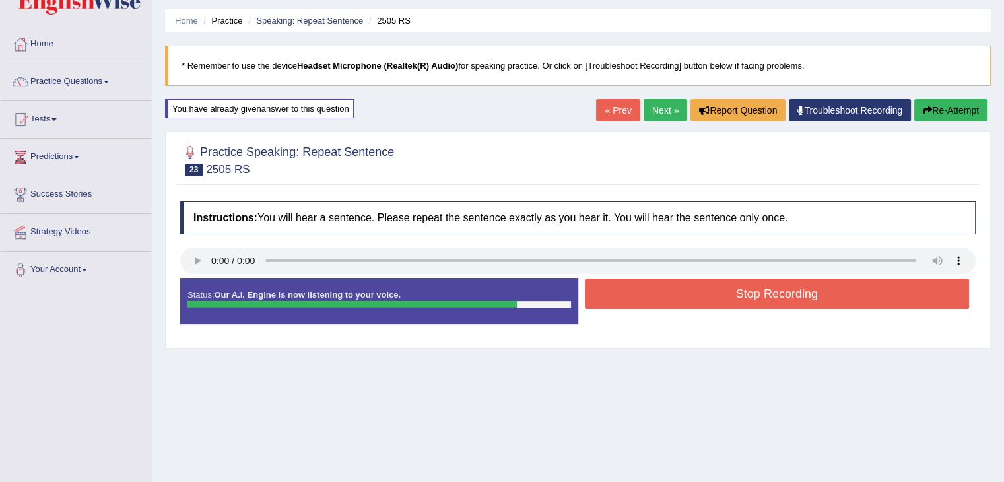
drag, startPoint x: 605, startPoint y: 303, endPoint x: 624, endPoint y: 278, distance: 31.2
click at [624, 279] on button "Stop Recording" at bounding box center [777, 294] width 385 height 30
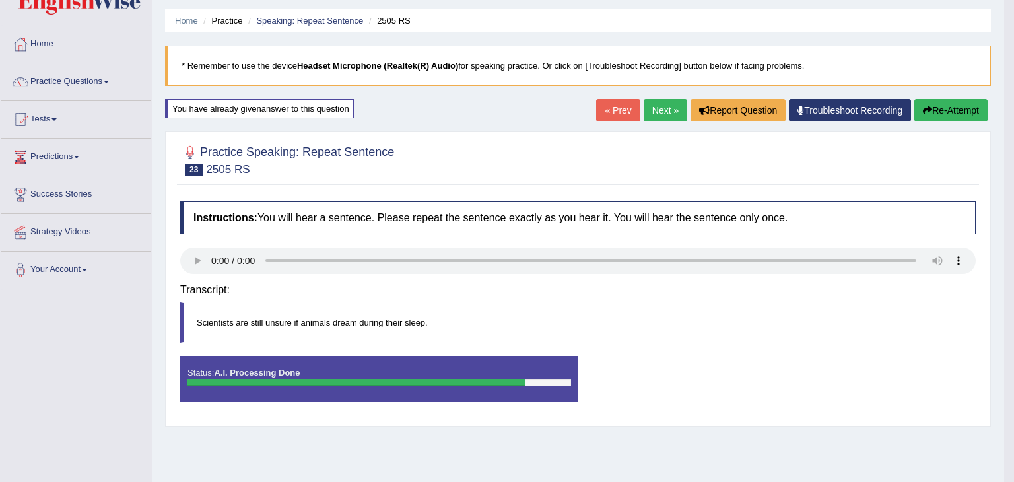
click at [624, 278] on body "Toggle navigation Home Practice Questions Speaking Practice Read Aloud Repeat S…" at bounding box center [507, 201] width 1014 height 482
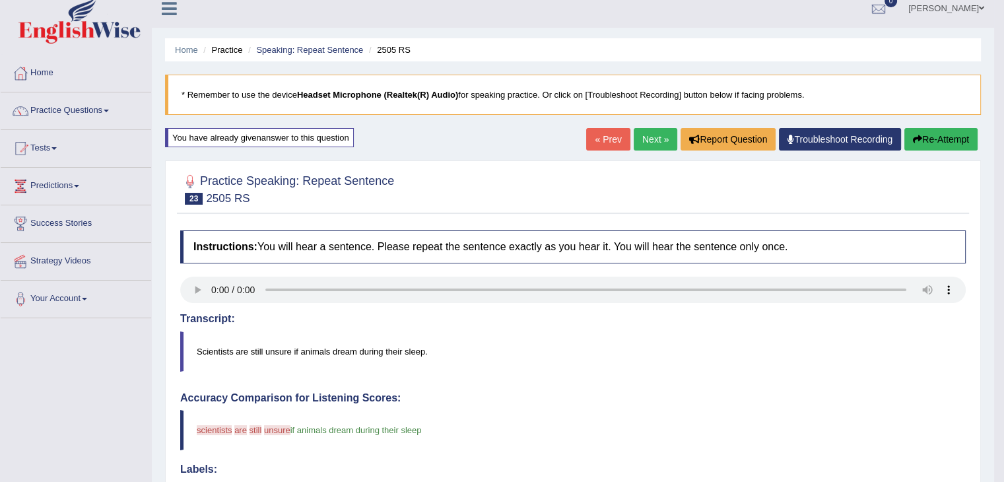
scroll to position [3, 0]
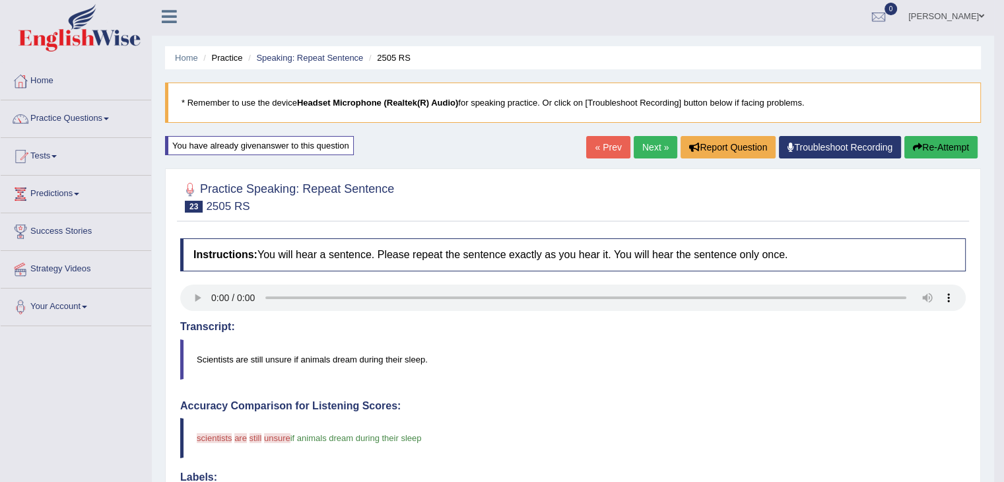
click at [934, 146] on button "Re-Attempt" at bounding box center [940, 147] width 73 height 22
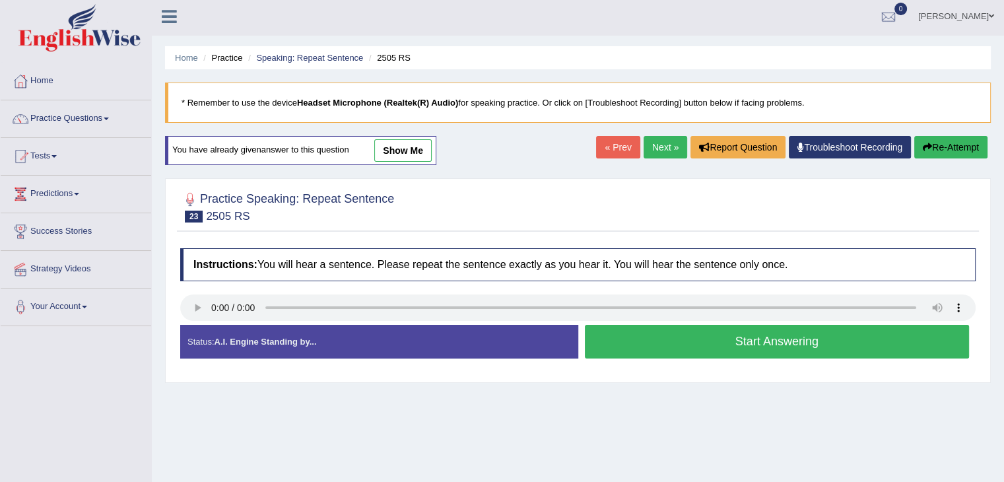
click at [755, 336] on button "Start Answering" at bounding box center [777, 342] width 385 height 34
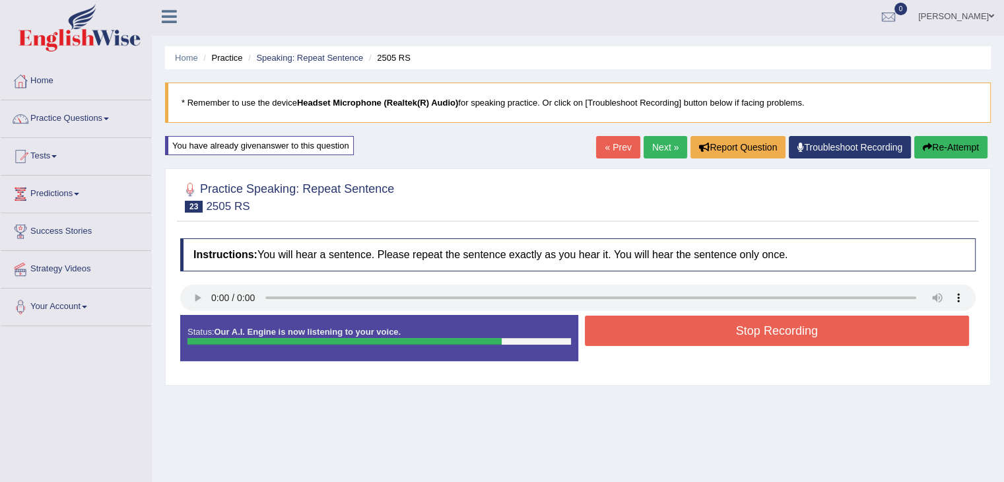
click at [755, 336] on button "Stop Recording" at bounding box center [777, 331] width 385 height 30
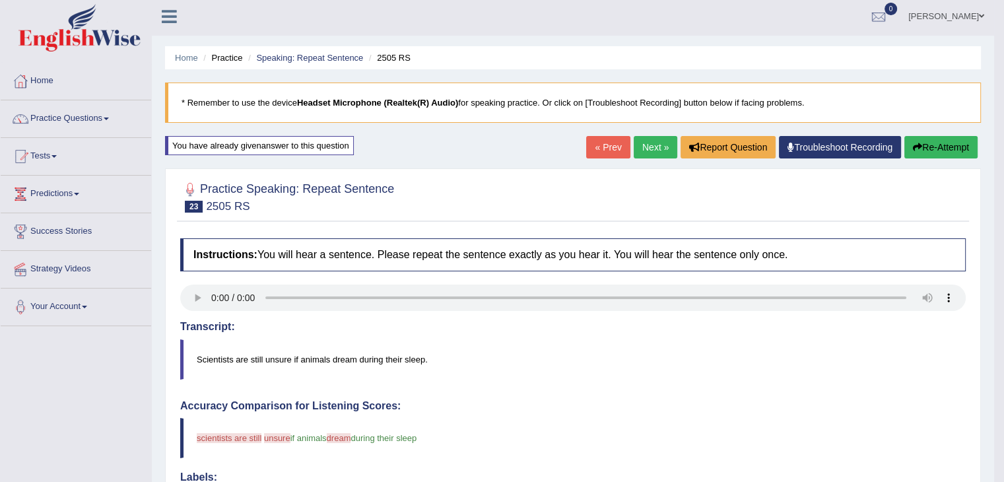
click at [947, 141] on button "Re-Attempt" at bounding box center [940, 147] width 73 height 22
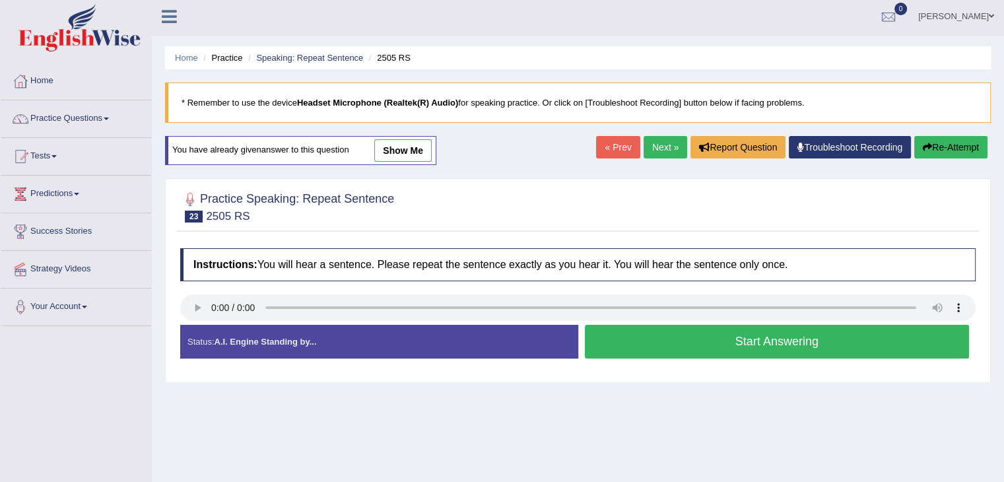
click at [745, 343] on button "Start Answering" at bounding box center [777, 342] width 385 height 34
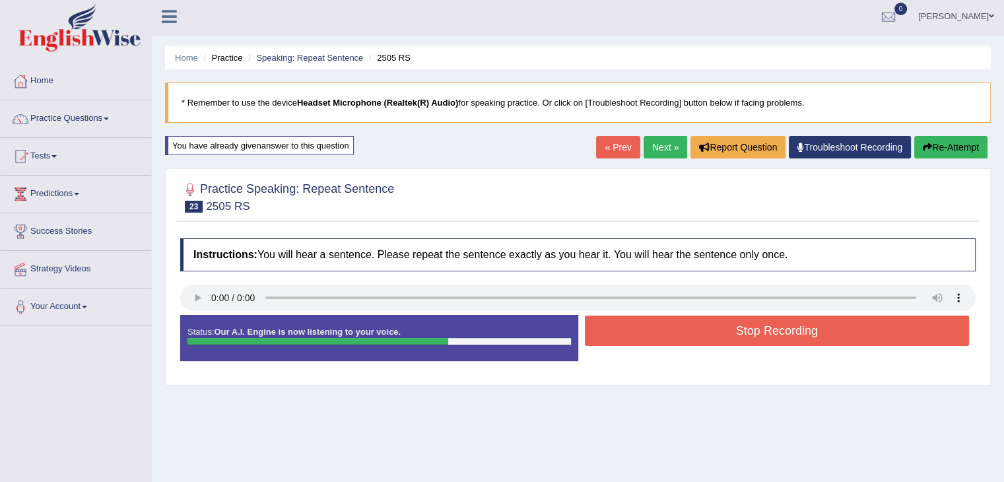
click at [745, 343] on button "Stop Recording" at bounding box center [777, 331] width 385 height 30
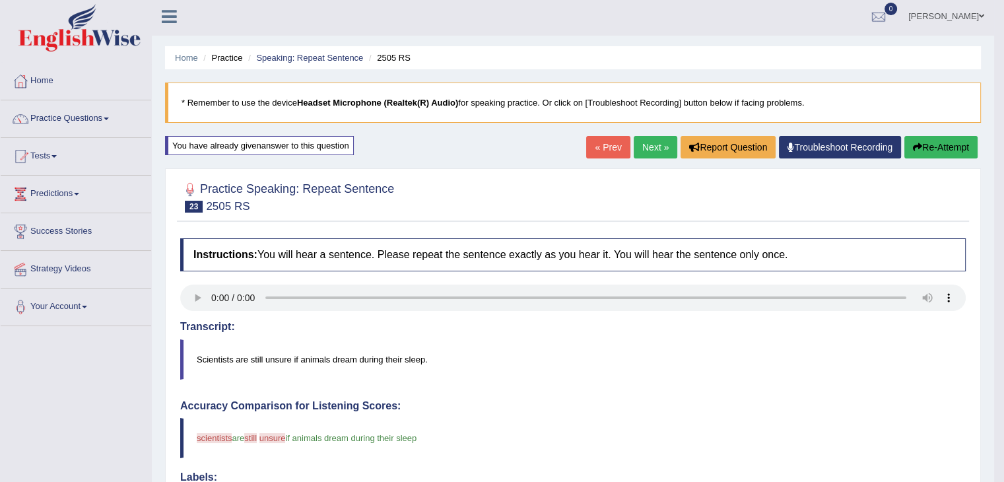
click at [943, 149] on button "Re-Attempt" at bounding box center [940, 147] width 73 height 22
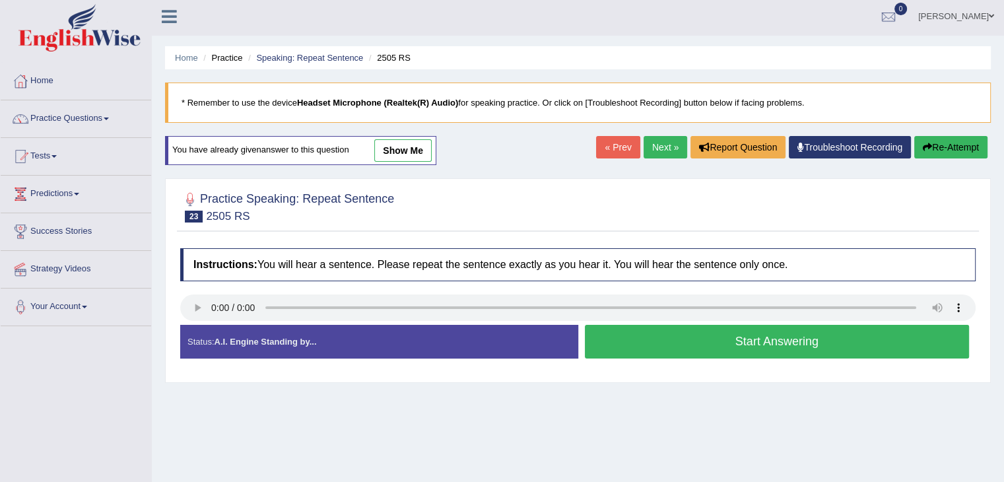
click at [673, 347] on button "Start Answering" at bounding box center [777, 342] width 385 height 34
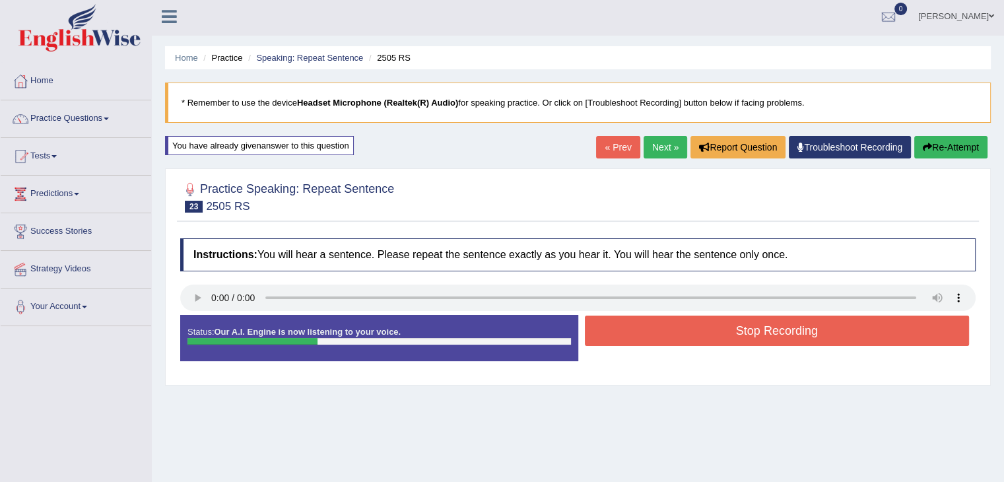
click at [673, 347] on div "Stop Recording" at bounding box center [777, 333] width 398 height 34
click at [682, 337] on button "Stop Recording" at bounding box center [777, 331] width 385 height 30
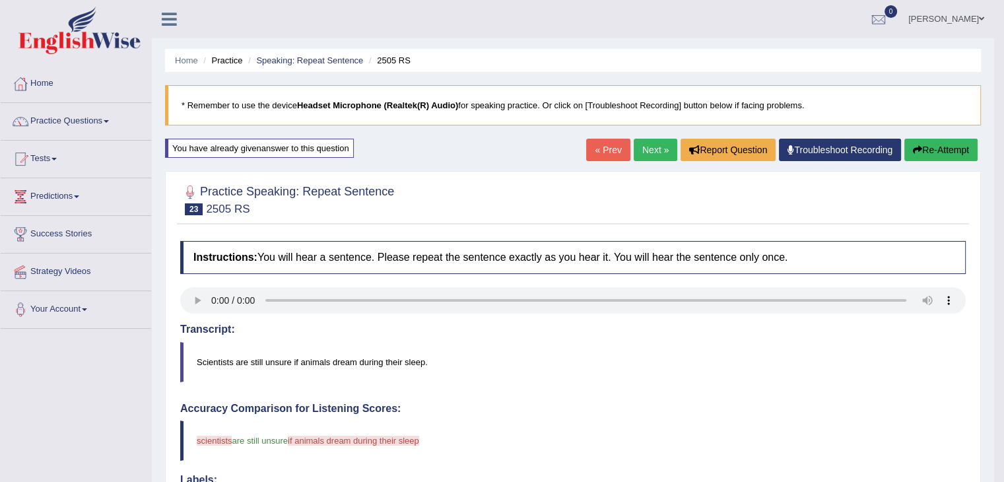
click at [925, 146] on button "Re-Attempt" at bounding box center [940, 150] width 73 height 22
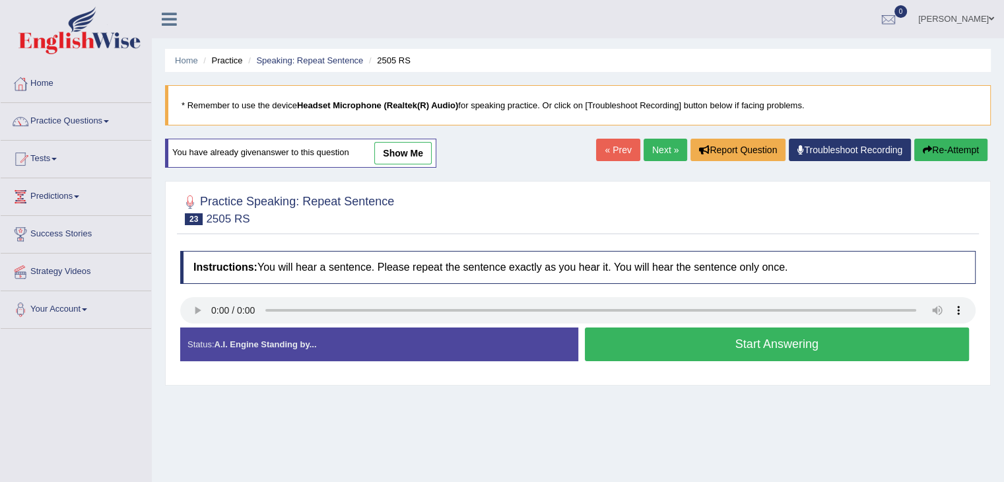
click at [639, 341] on button "Start Answering" at bounding box center [777, 344] width 385 height 34
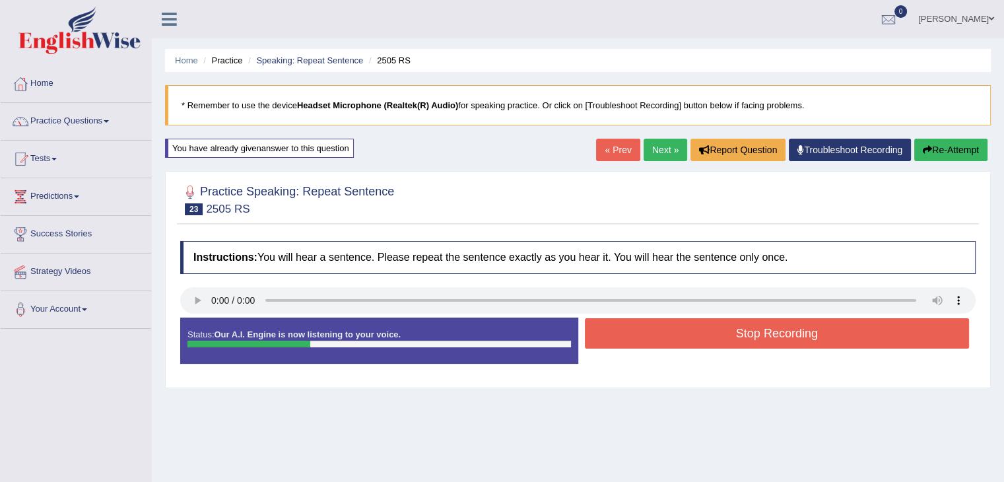
click at [639, 341] on button "Stop Recording" at bounding box center [777, 333] width 385 height 30
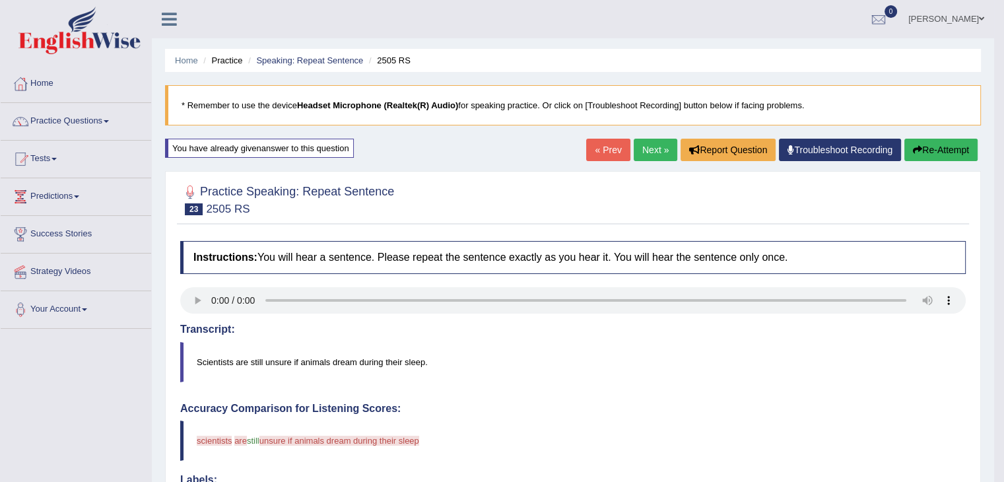
click at [962, 141] on button "Re-Attempt" at bounding box center [940, 150] width 73 height 22
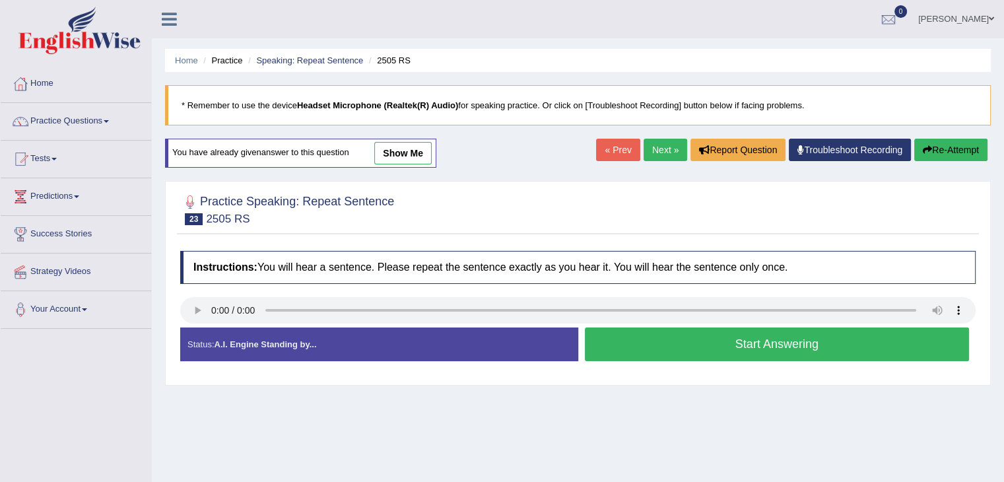
click at [640, 344] on button "Start Answering" at bounding box center [777, 344] width 385 height 34
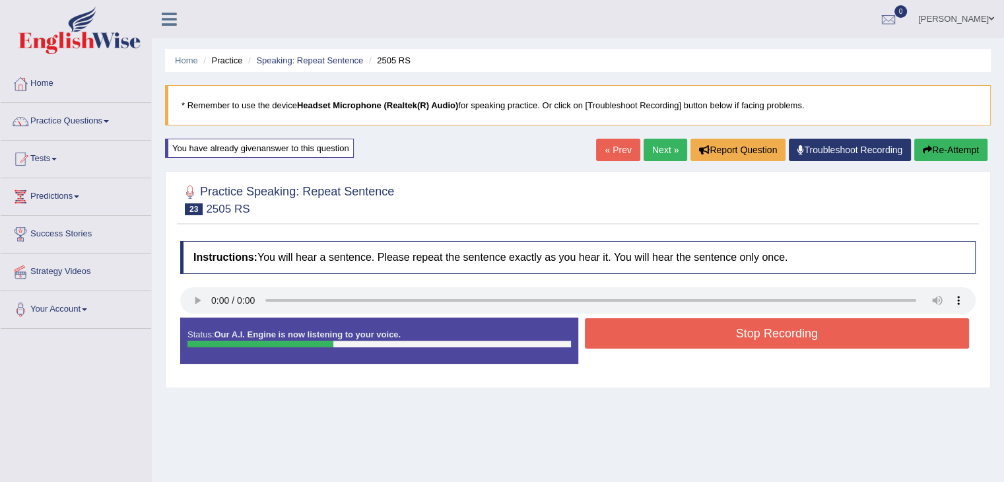
click at [657, 339] on button "Stop Recording" at bounding box center [777, 333] width 385 height 30
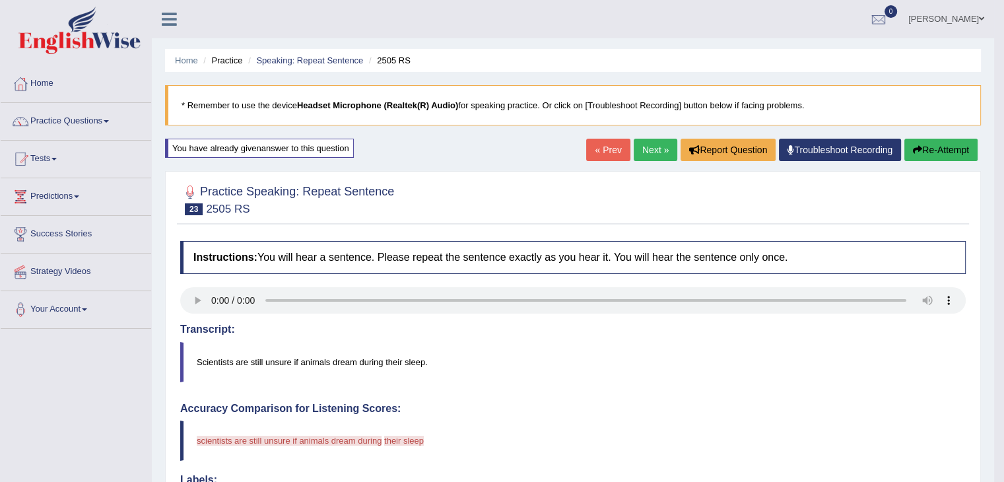
click at [952, 159] on button "Re-Attempt" at bounding box center [940, 150] width 73 height 22
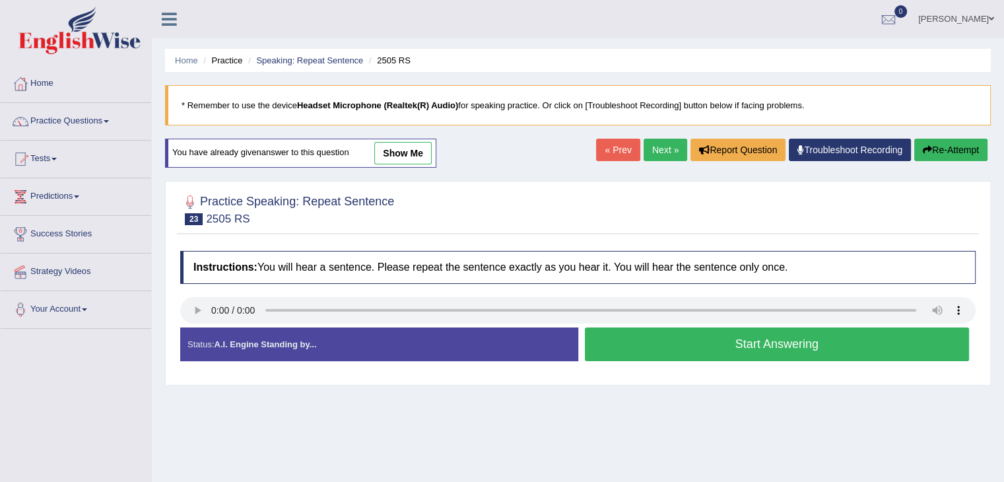
click at [630, 347] on button "Start Answering" at bounding box center [777, 344] width 385 height 34
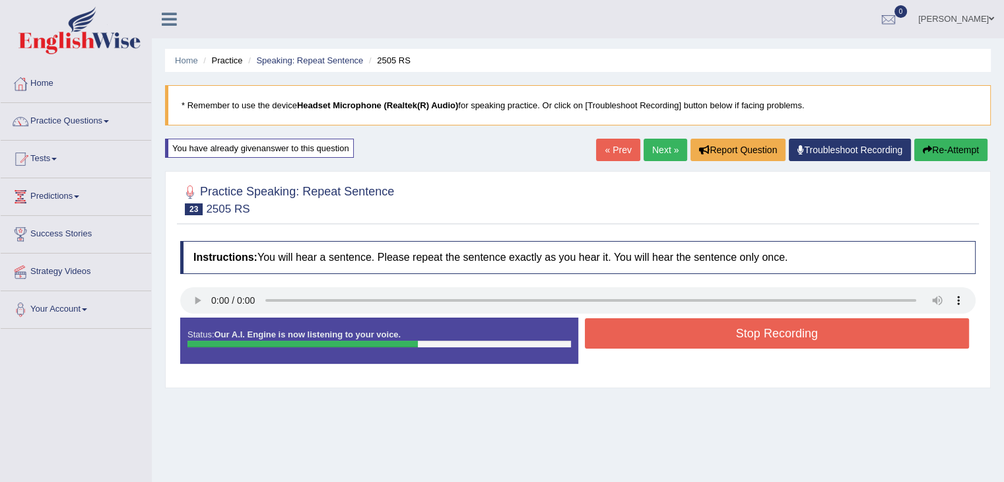
click at [639, 341] on button "Stop Recording" at bounding box center [777, 333] width 385 height 30
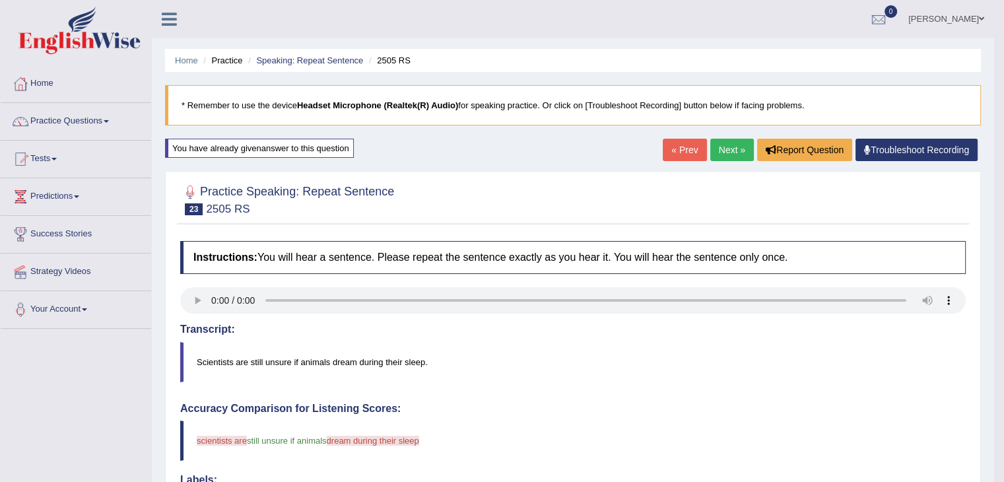
click at [741, 141] on link "Next »" at bounding box center [732, 150] width 44 height 22
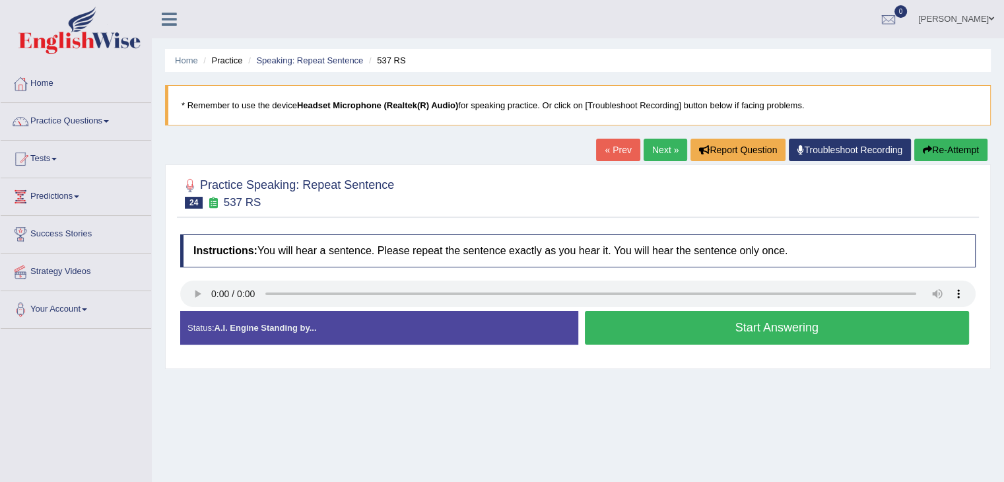
click at [219, 311] on div "Status: A.I. Engine Standing by..." at bounding box center [379, 328] width 398 height 34
click at [236, 314] on div "Status: A.I. Engine Standing by..." at bounding box center [379, 328] width 398 height 34
click at [625, 333] on button "Start Answering" at bounding box center [777, 328] width 385 height 34
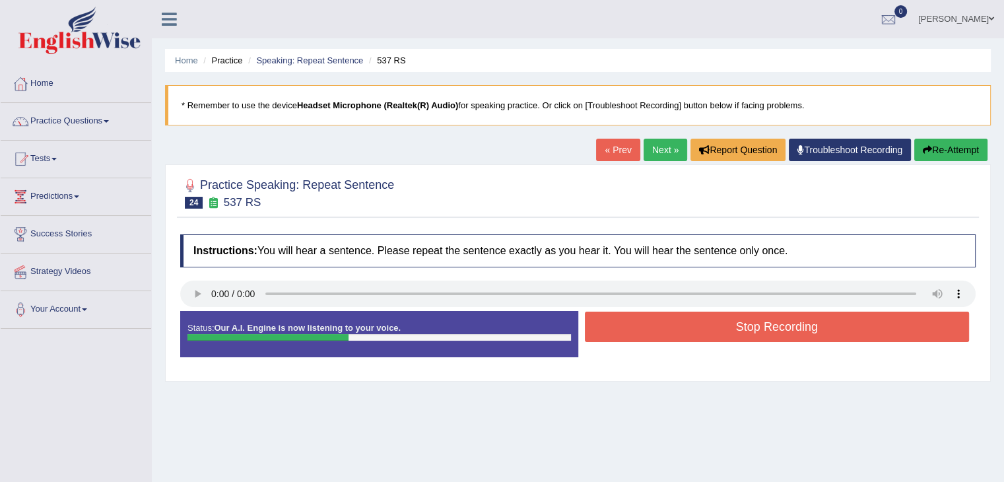
click at [625, 333] on button "Stop Recording" at bounding box center [777, 327] width 385 height 30
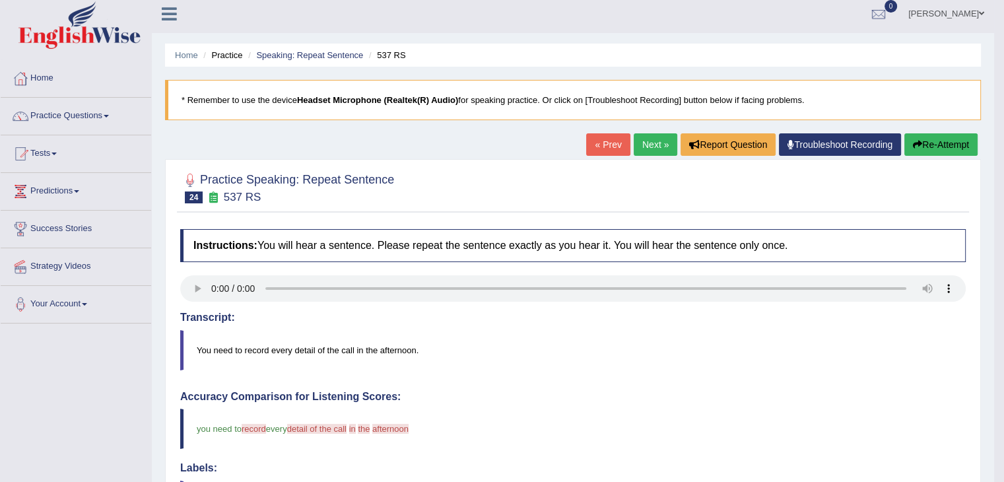
scroll to position [5, 0]
click at [939, 144] on button "Re-Attempt" at bounding box center [940, 145] width 73 height 22
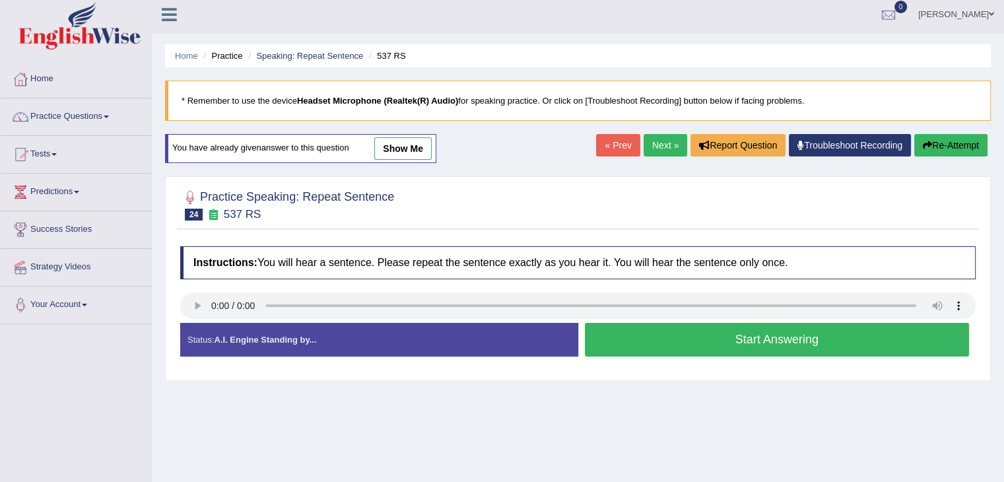
click at [665, 325] on button "Start Answering" at bounding box center [777, 340] width 385 height 34
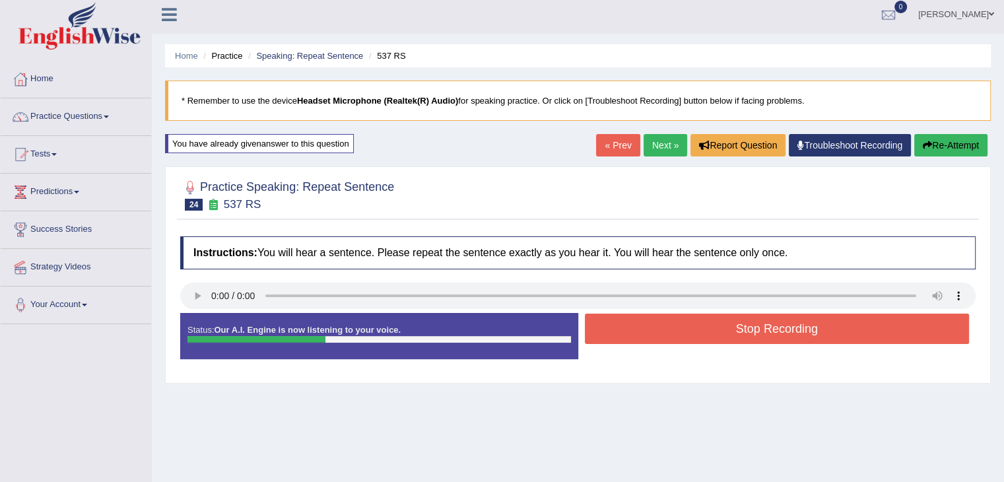
click at [665, 325] on button "Stop Recording" at bounding box center [777, 329] width 385 height 30
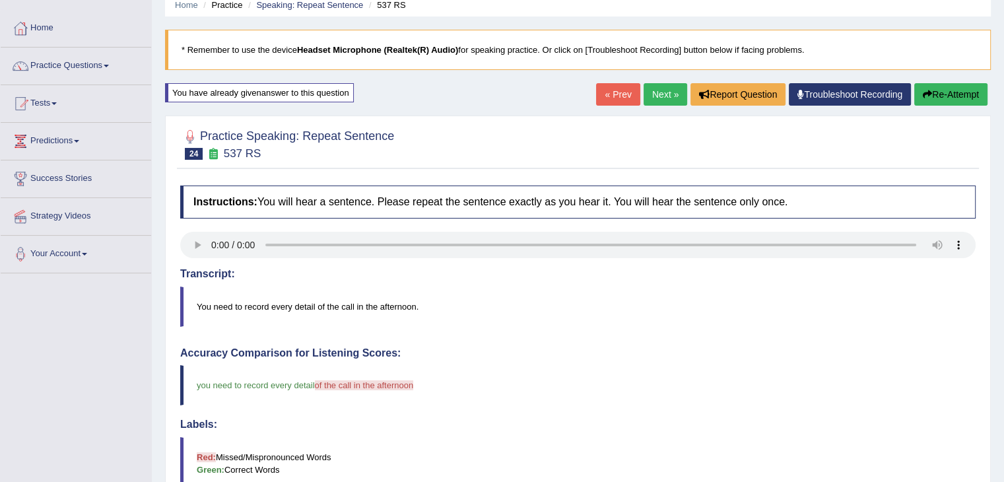
scroll to position [35, 0]
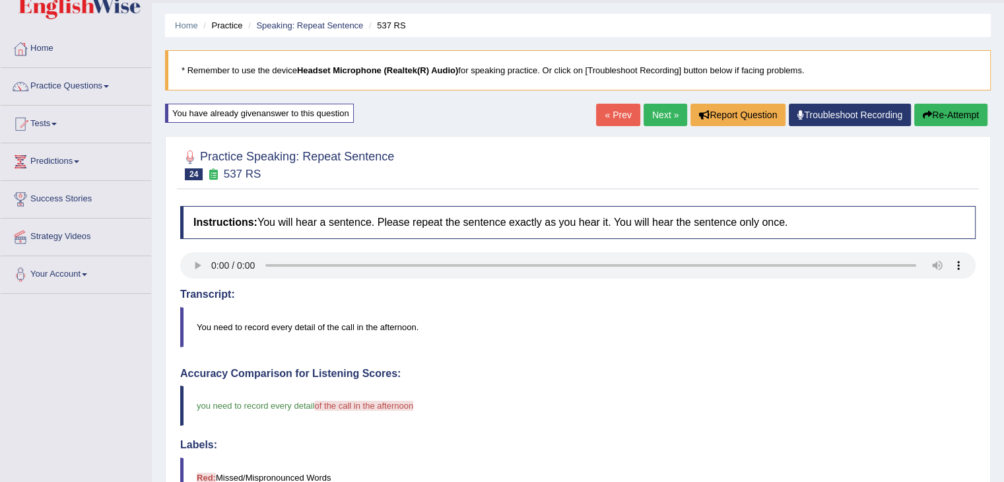
click at [652, 108] on link "Next »" at bounding box center [666, 115] width 44 height 22
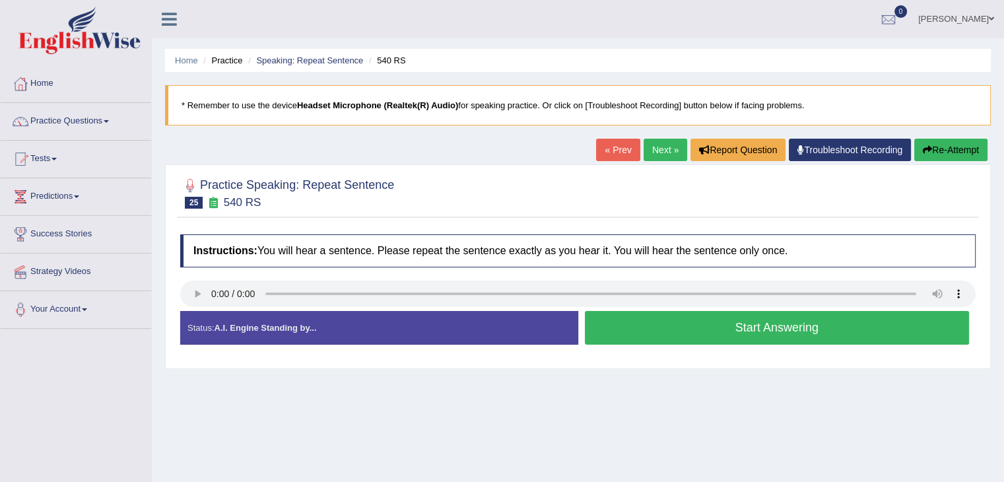
click at [650, 323] on button "Start Answering" at bounding box center [777, 328] width 385 height 34
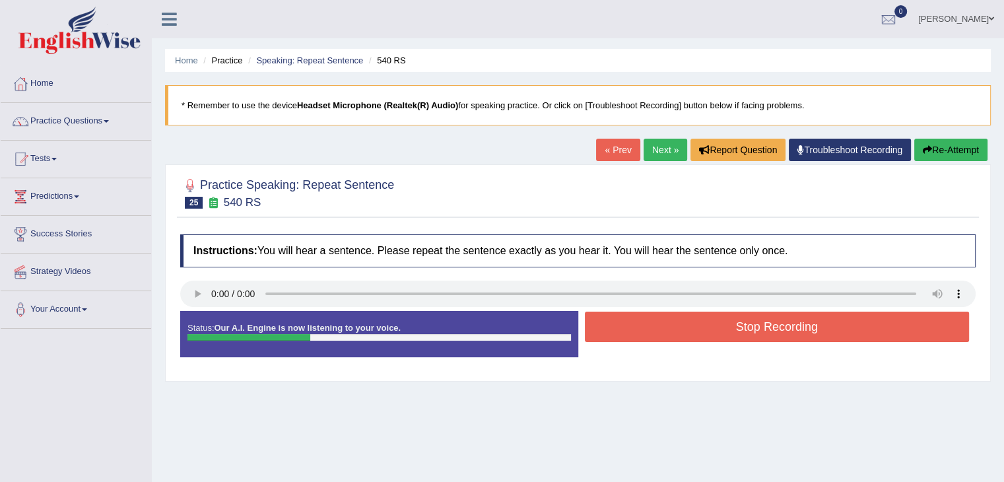
click at [650, 323] on button "Stop Recording" at bounding box center [777, 327] width 385 height 30
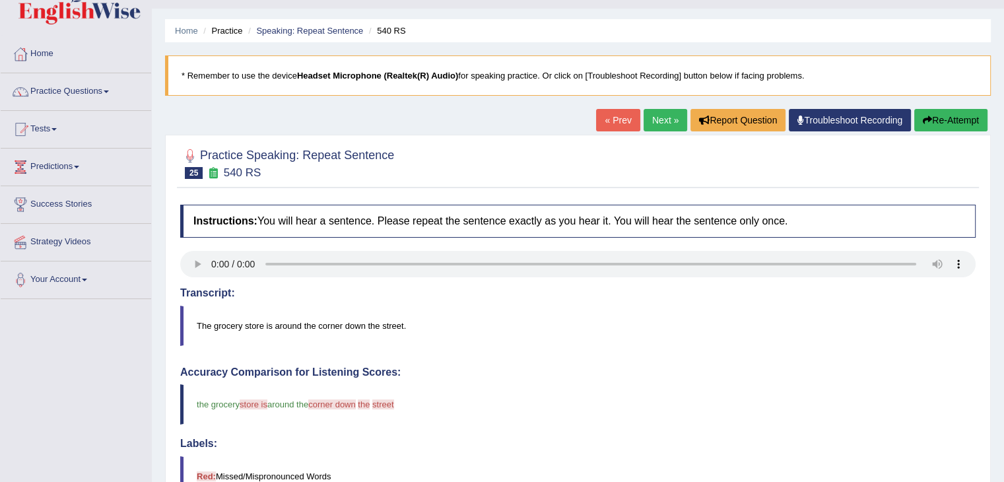
scroll to position [11, 0]
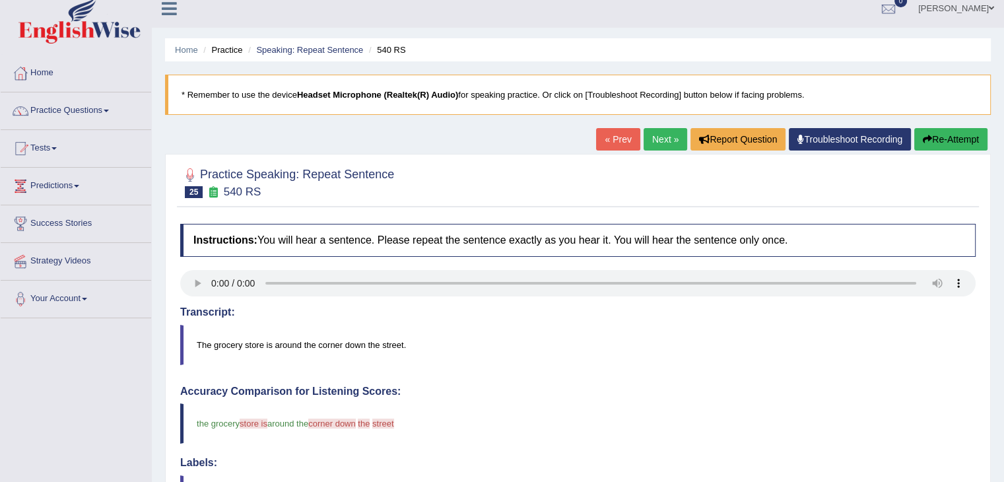
click at [949, 137] on button "Re-Attempt" at bounding box center [950, 139] width 73 height 22
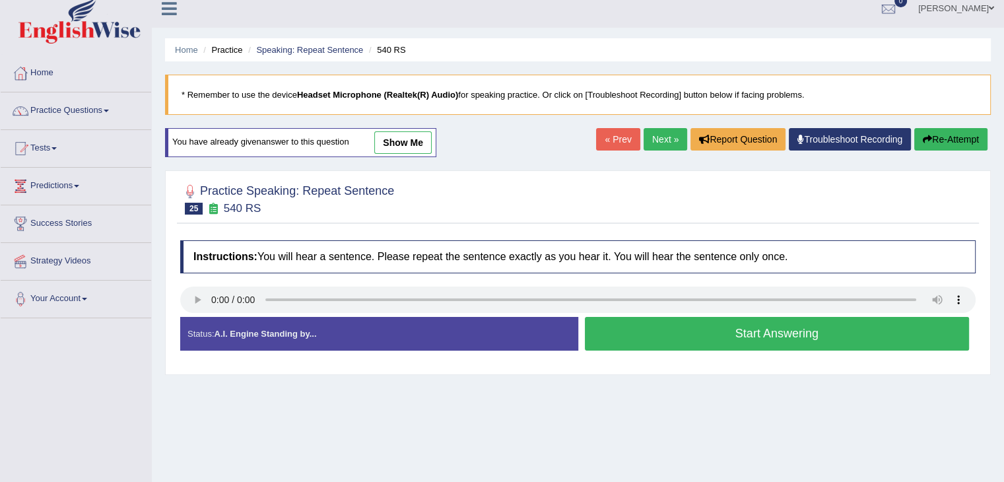
click at [677, 331] on button "Start Answering" at bounding box center [777, 334] width 385 height 34
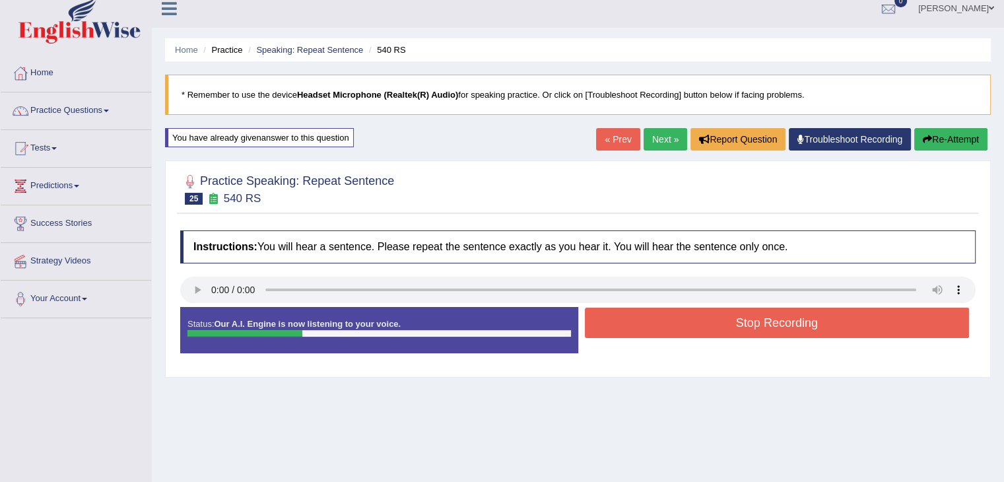
click at [677, 331] on button "Stop Recording" at bounding box center [777, 323] width 385 height 30
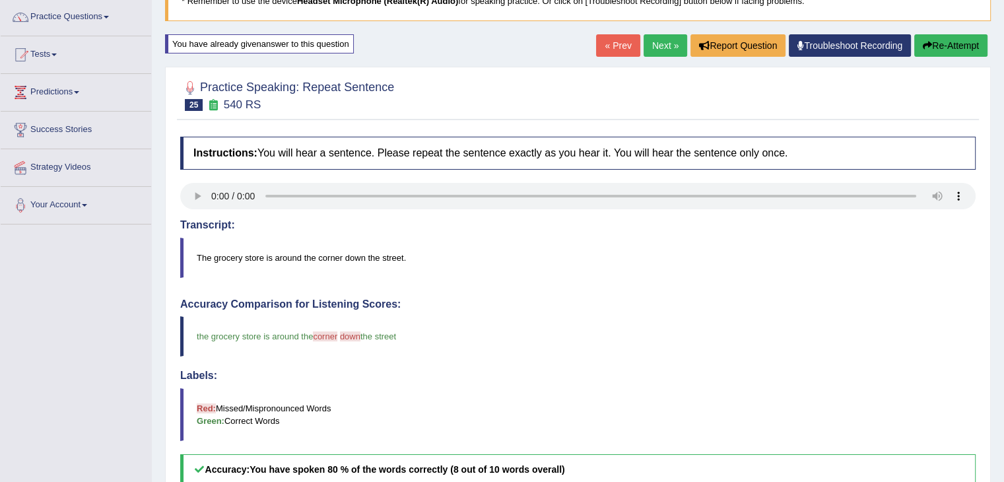
scroll to position [103, 0]
